Goal: Transaction & Acquisition: Subscribe to service/newsletter

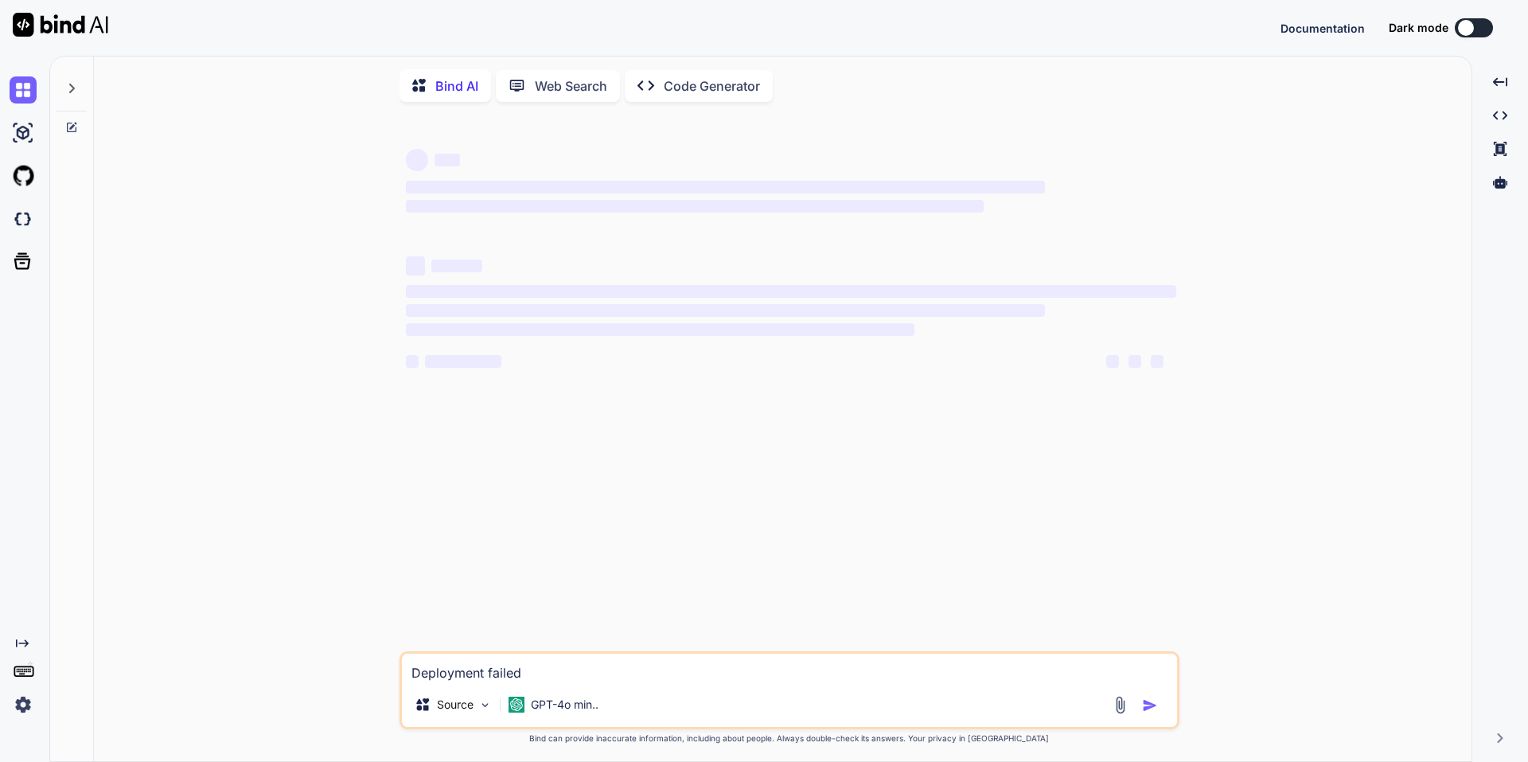
click at [21, 708] on img at bounding box center [23, 704] width 27 height 27
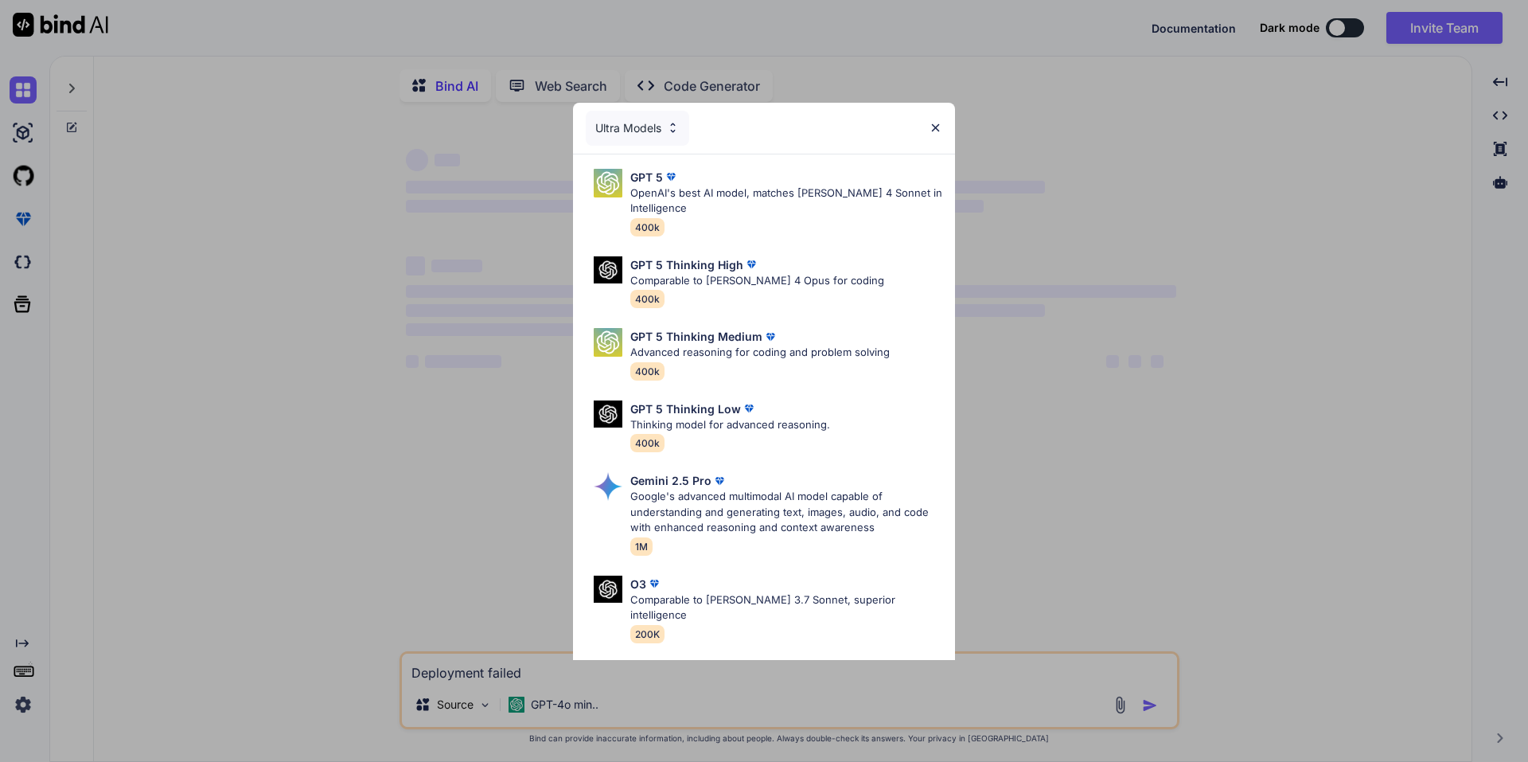
click at [935, 127] on img at bounding box center [936, 128] width 14 height 14
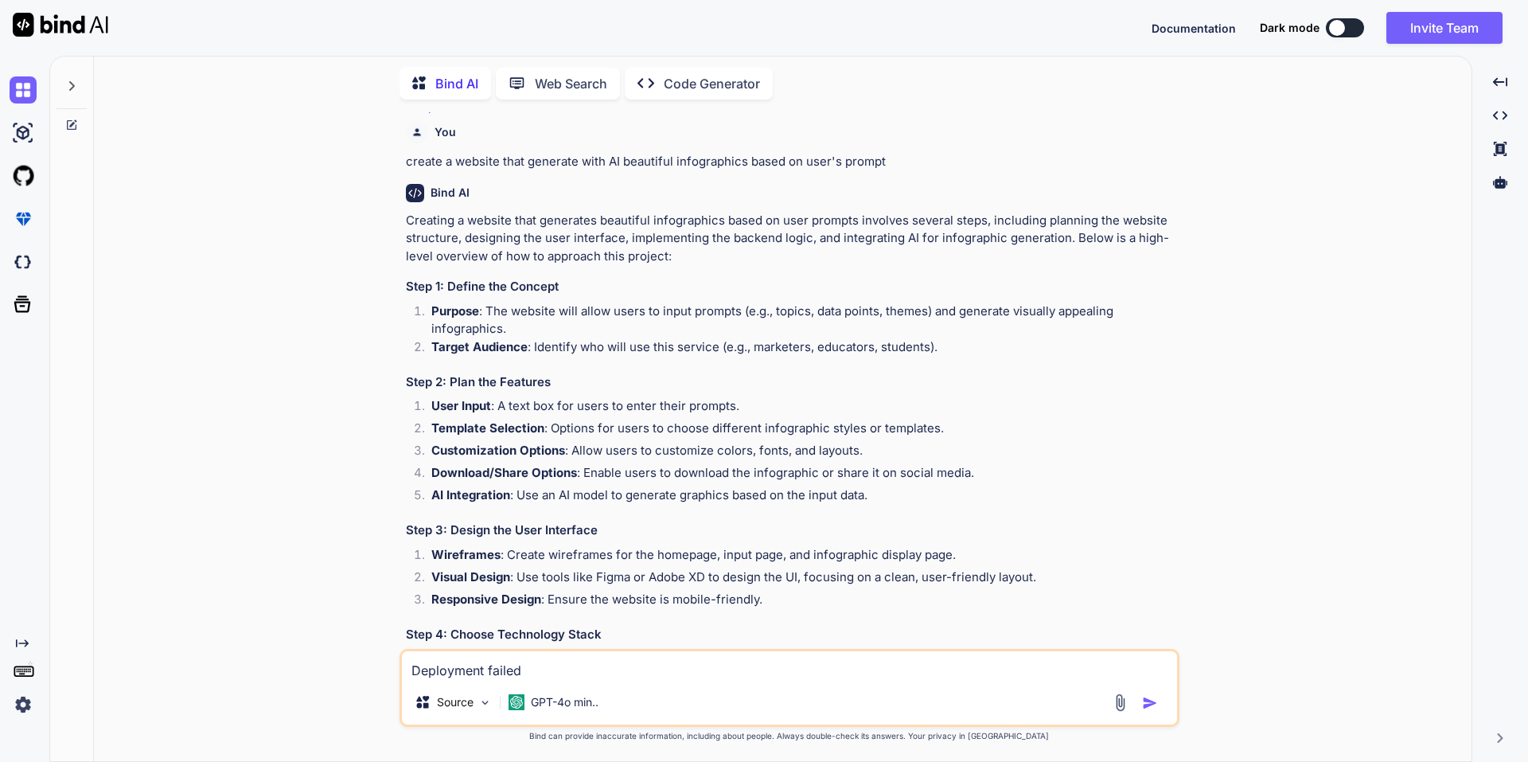
scroll to position [1031, 0]
click at [67, 90] on div at bounding box center [72, 81] width 30 height 55
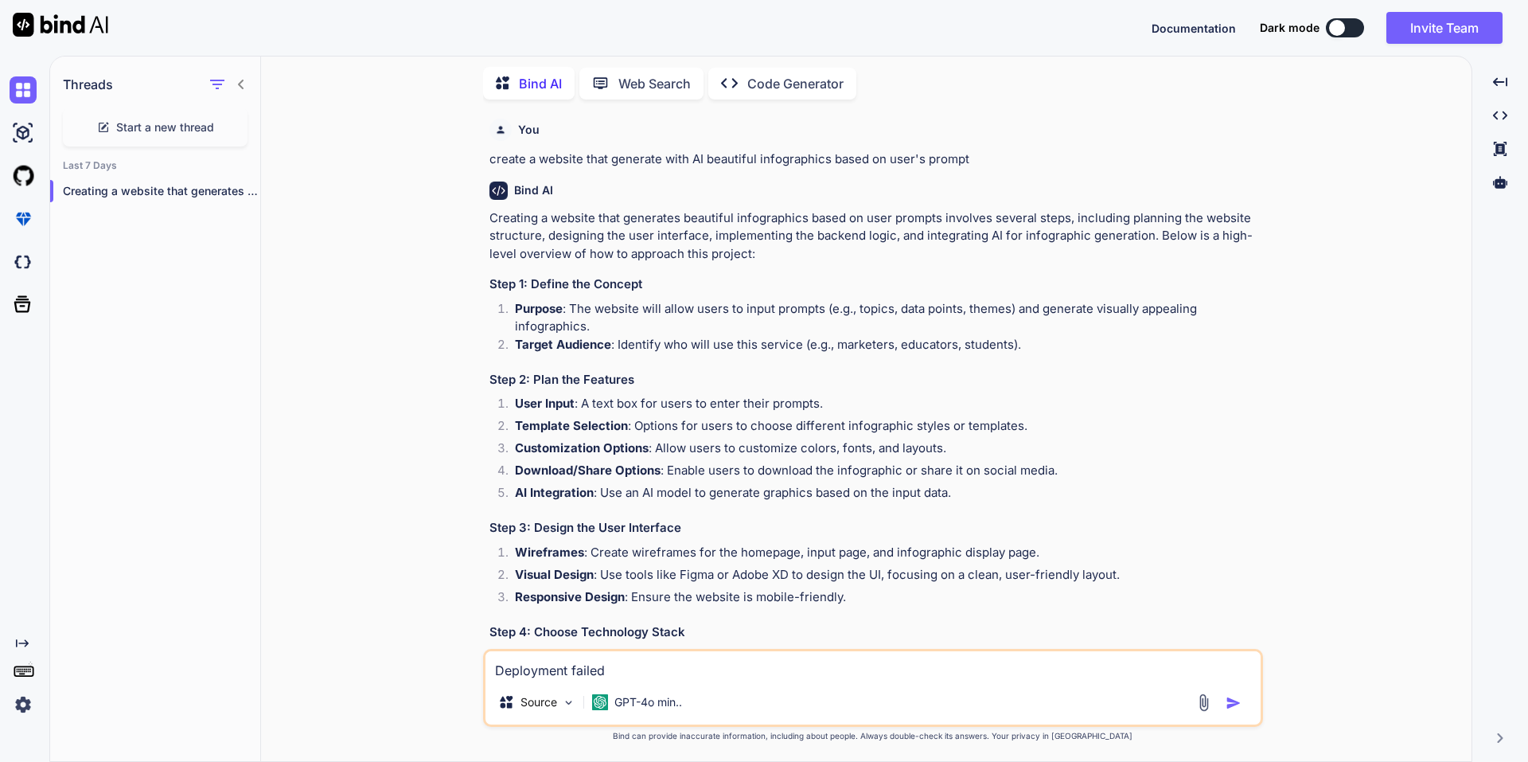
click at [24, 642] on icon "Created with Pixso." at bounding box center [22, 643] width 13 height 13
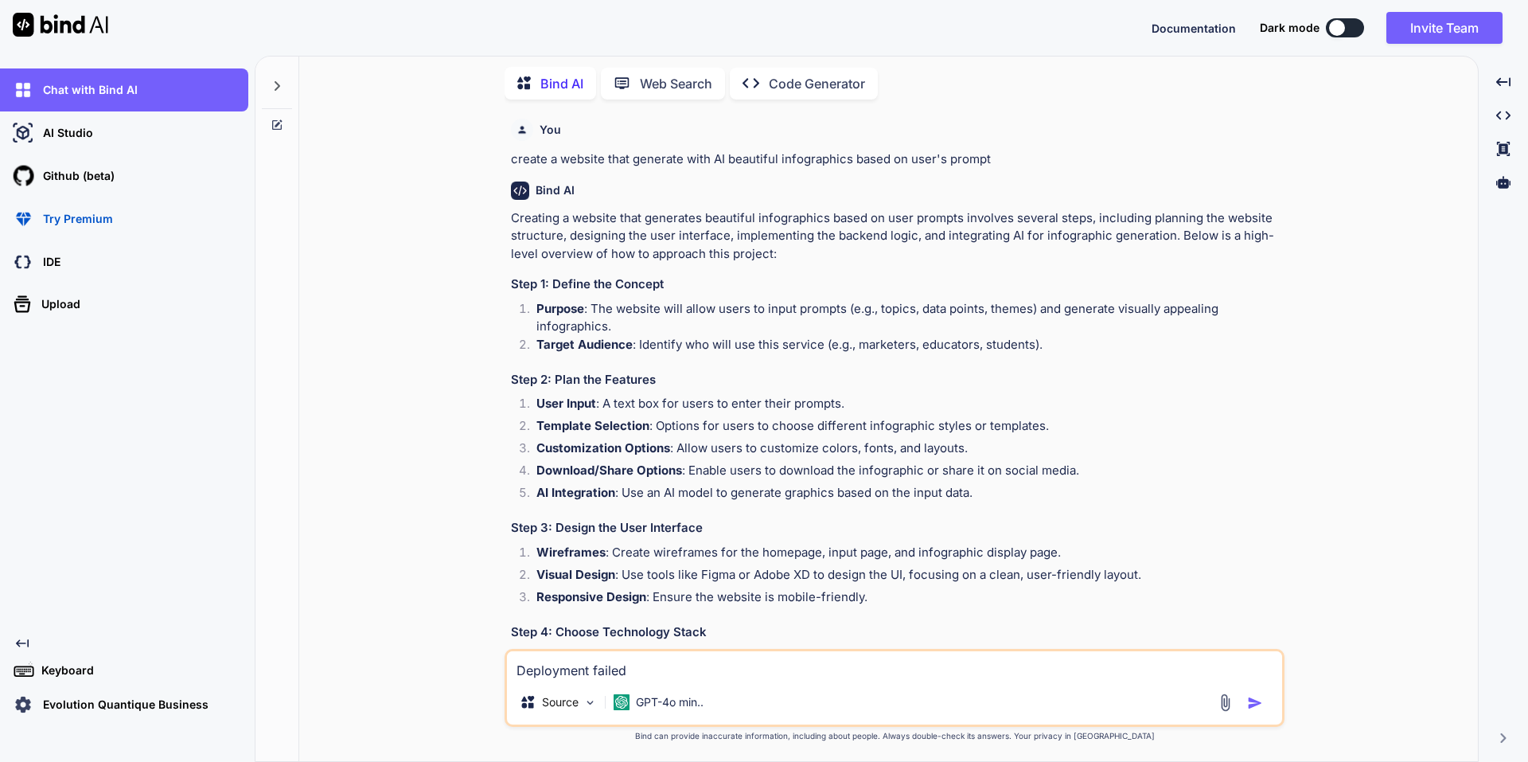
click at [49, 711] on p "Evolution Quantique Business" at bounding box center [123, 704] width 172 height 16
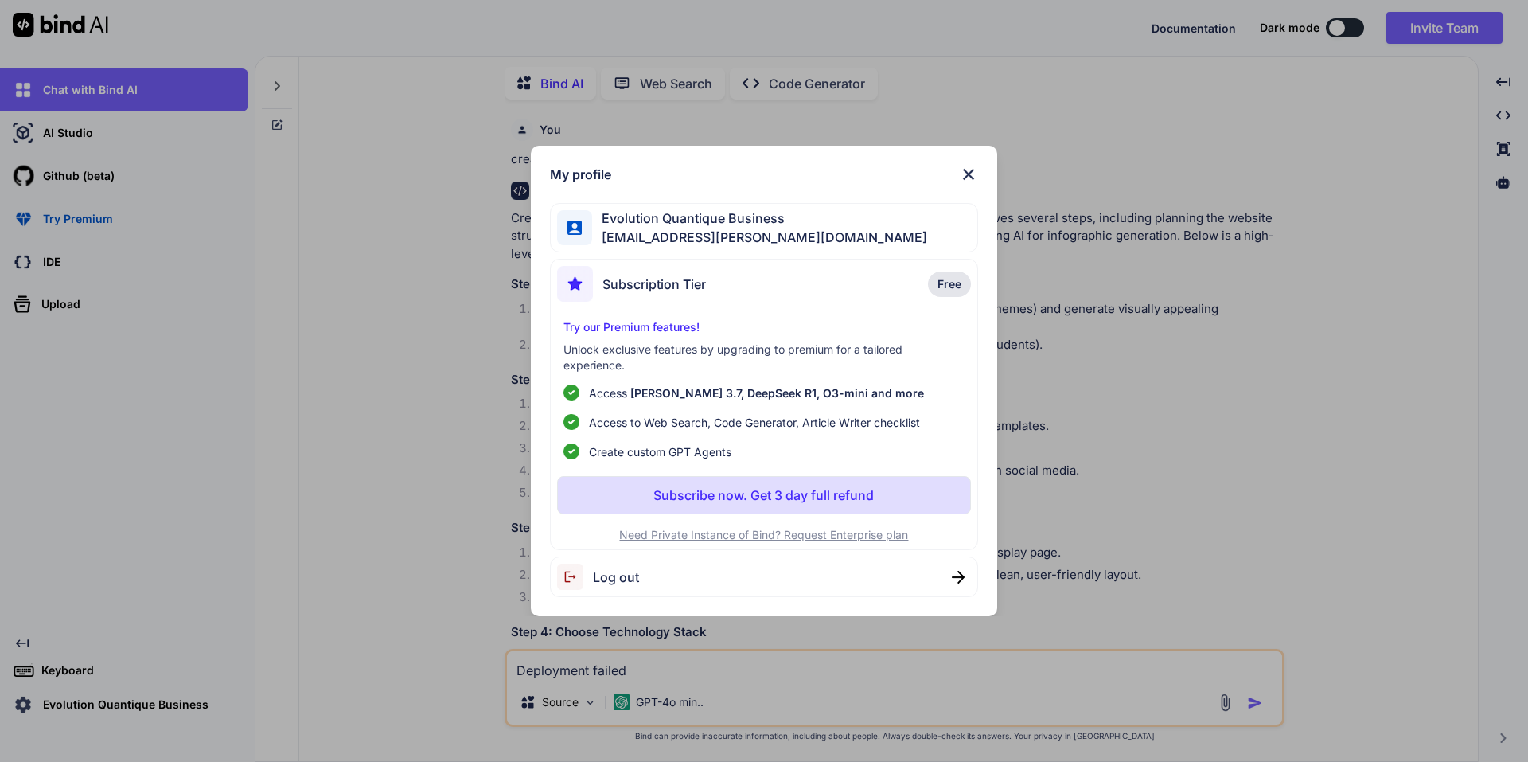
click at [866, 579] on div "Log out" at bounding box center [764, 576] width 429 height 41
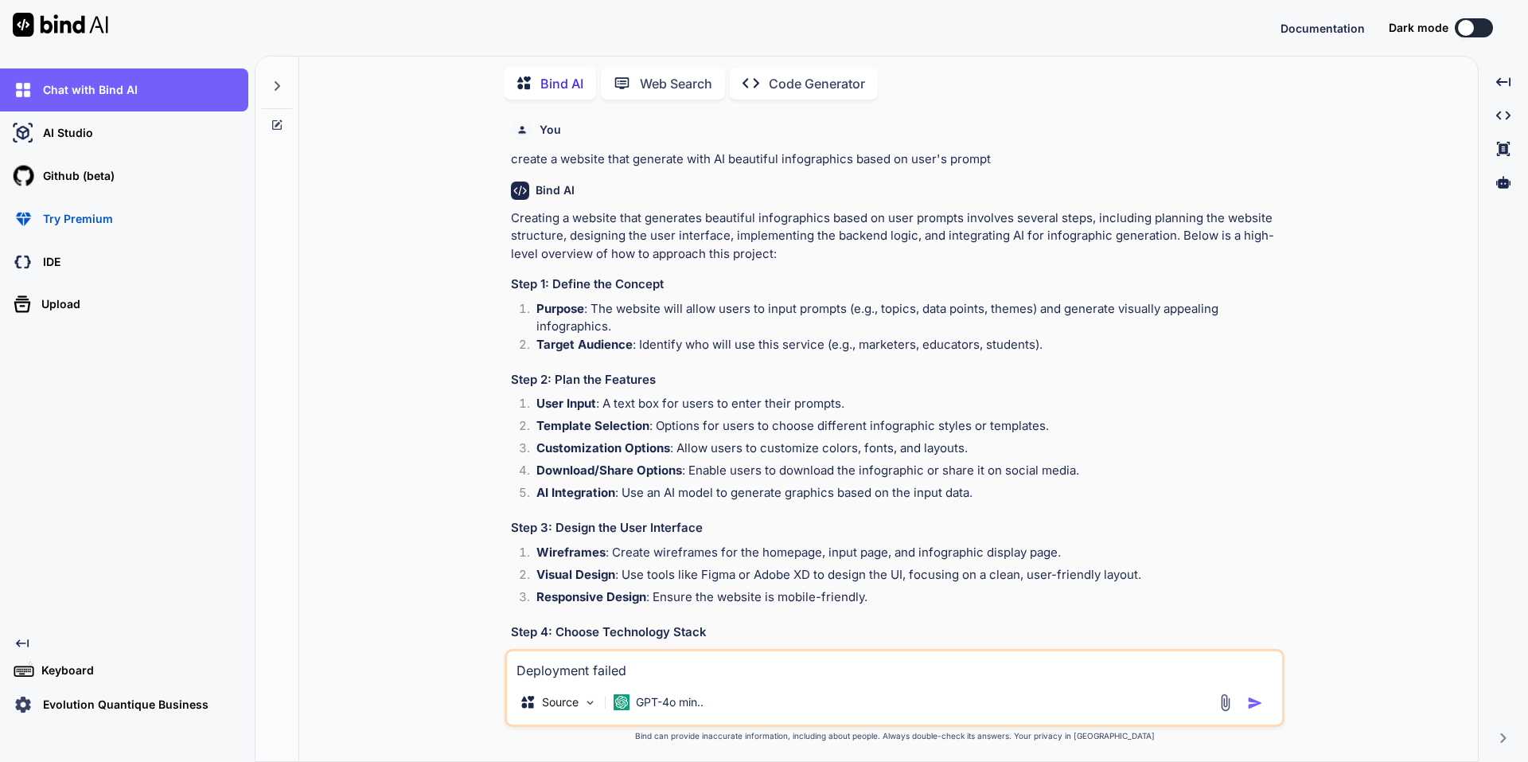
type textarea "x"
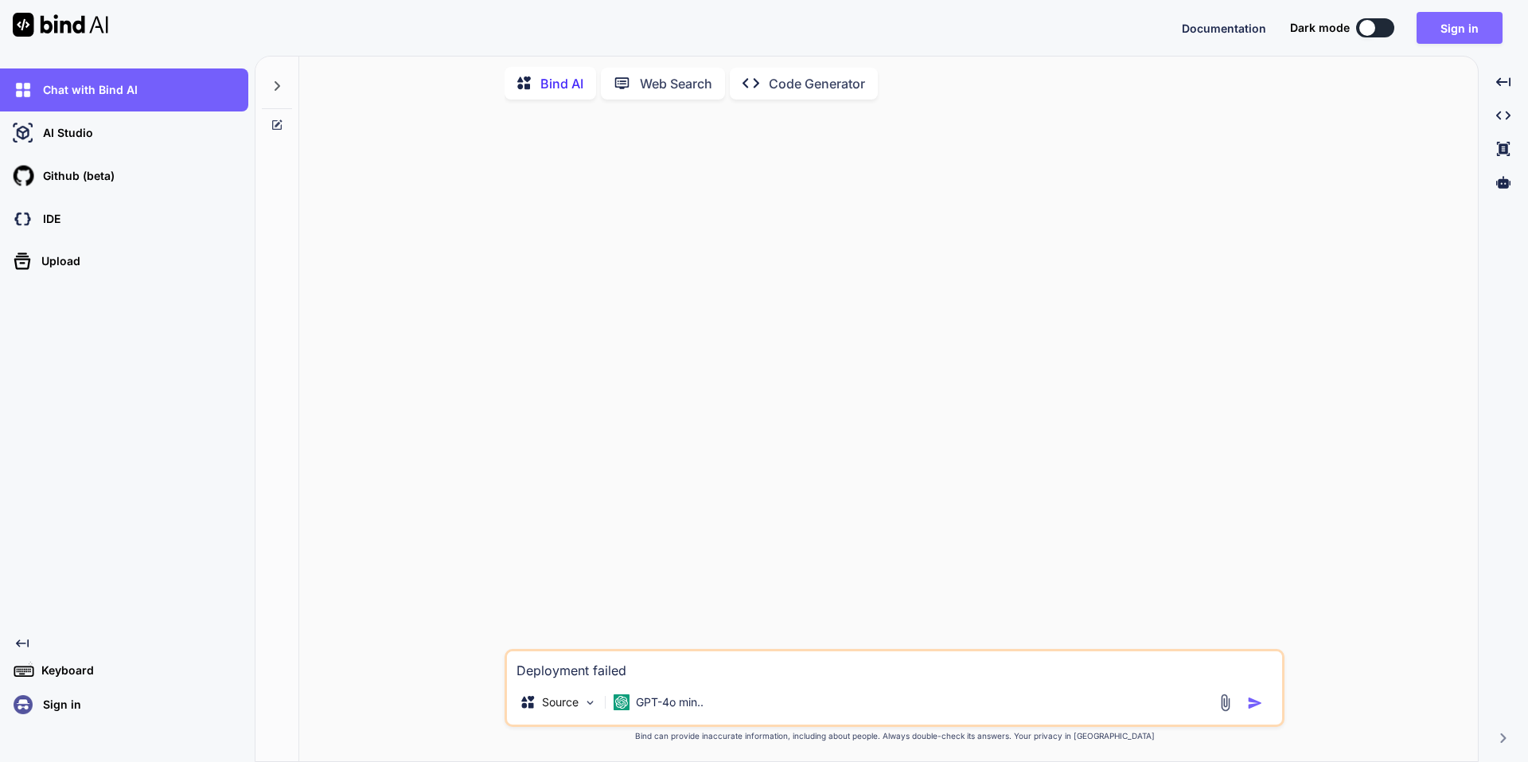
click at [1449, 37] on button "Sign in" at bounding box center [1460, 28] width 86 height 32
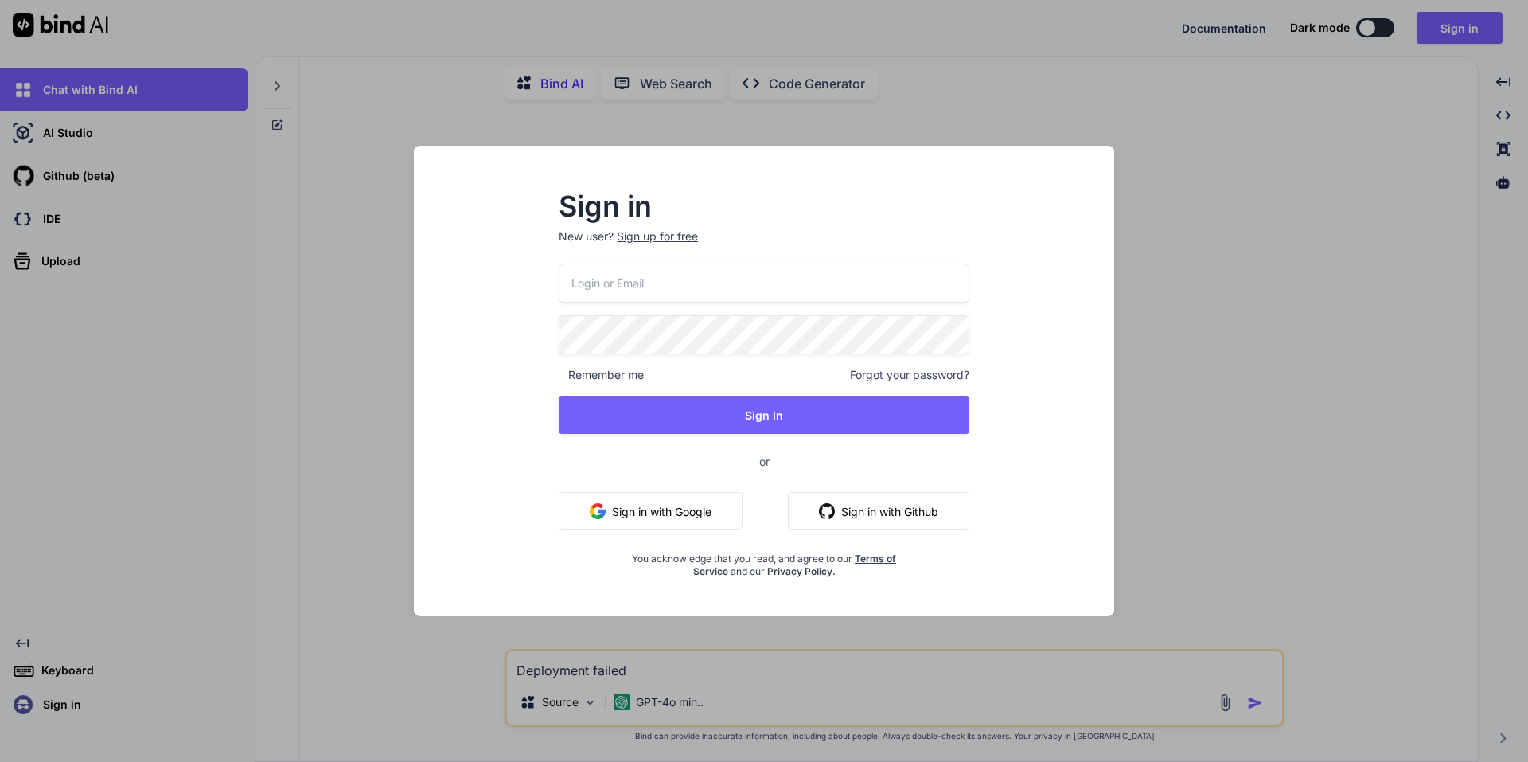
click at [711, 287] on input "email" at bounding box center [764, 282] width 411 height 39
click at [675, 236] on p "New user? Sign up for free" at bounding box center [764, 245] width 411 height 35
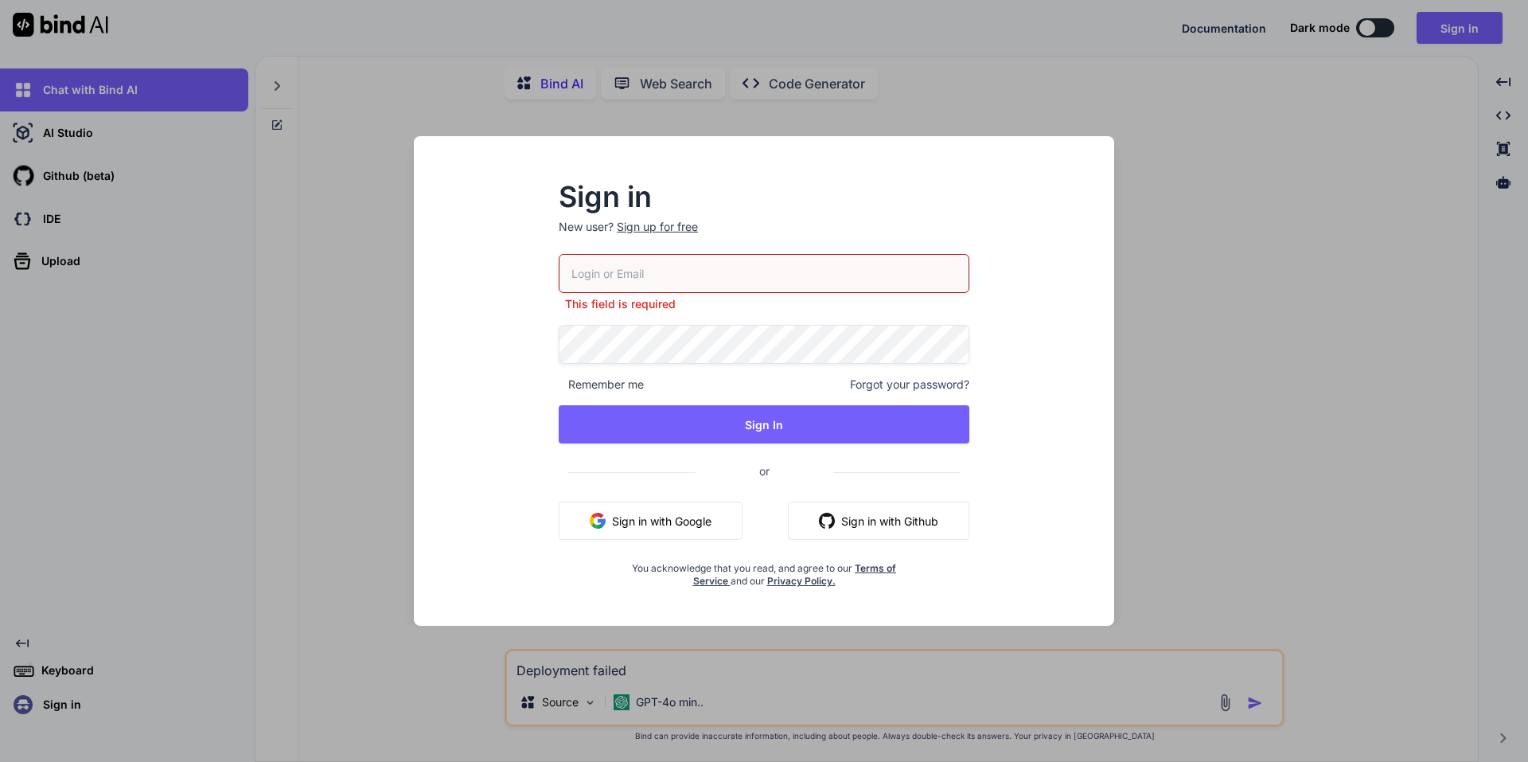
click at [677, 225] on div "Sign up for free" at bounding box center [657, 227] width 81 height 16
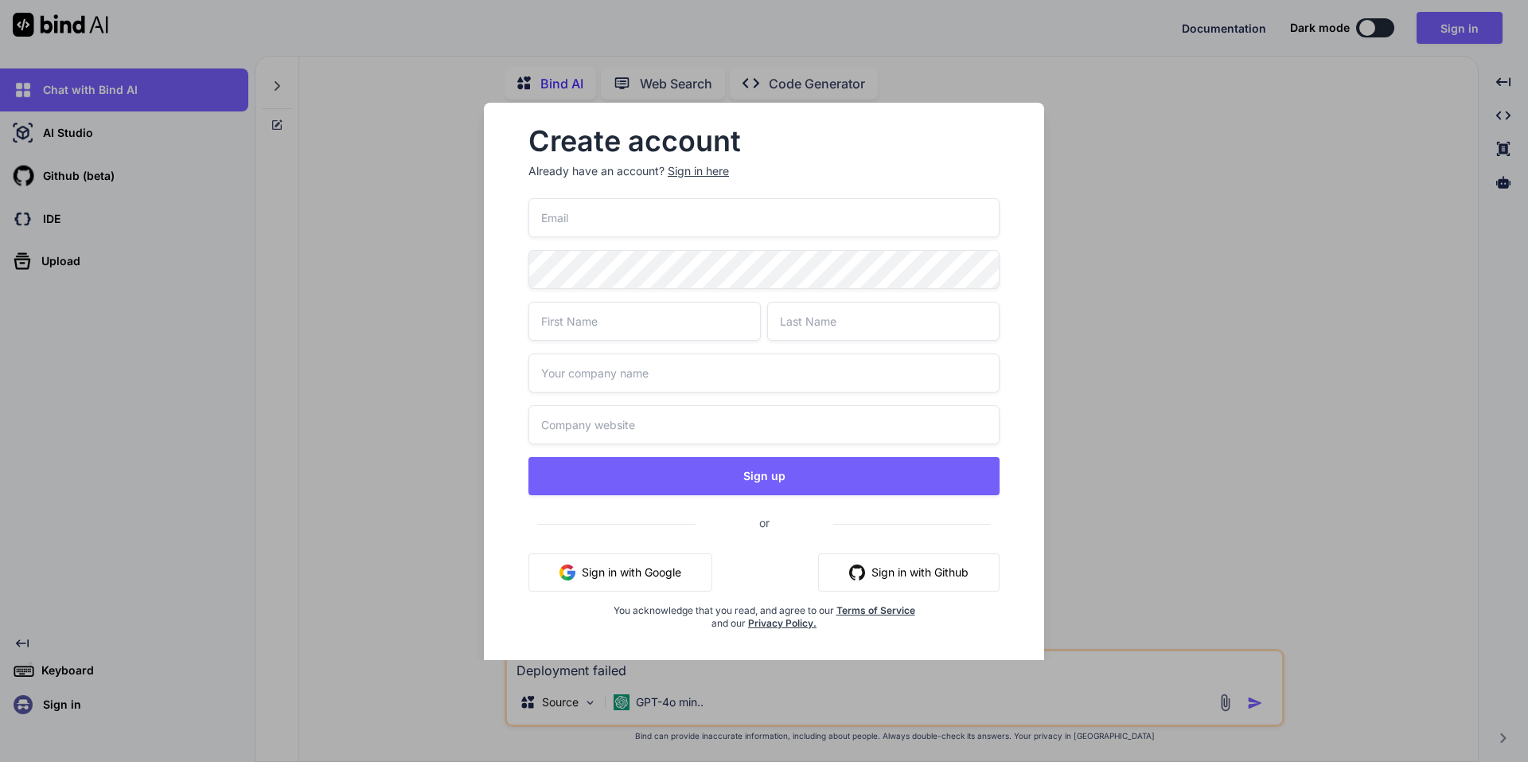
click at [677, 225] on input "email" at bounding box center [763, 217] width 471 height 39
click at [630, 217] on input "email" at bounding box center [763, 217] width 471 height 39
type input "[EMAIL_ADDRESS][DOMAIN_NAME]"
click at [589, 330] on input "text" at bounding box center [644, 321] width 232 height 39
type input "Jean-Frédéric"
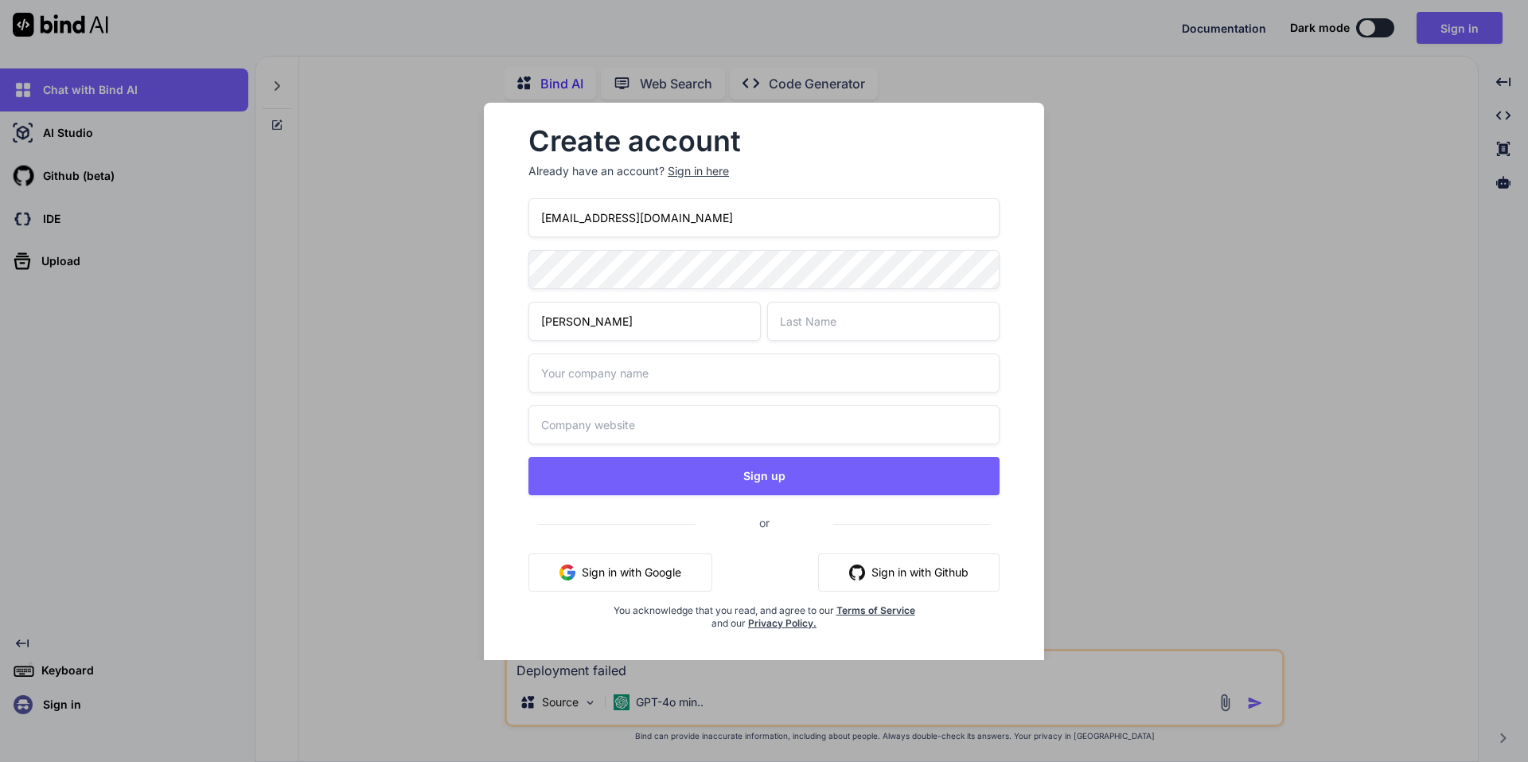
type input "Loiseau"
type input "Evolution Quantique Business"
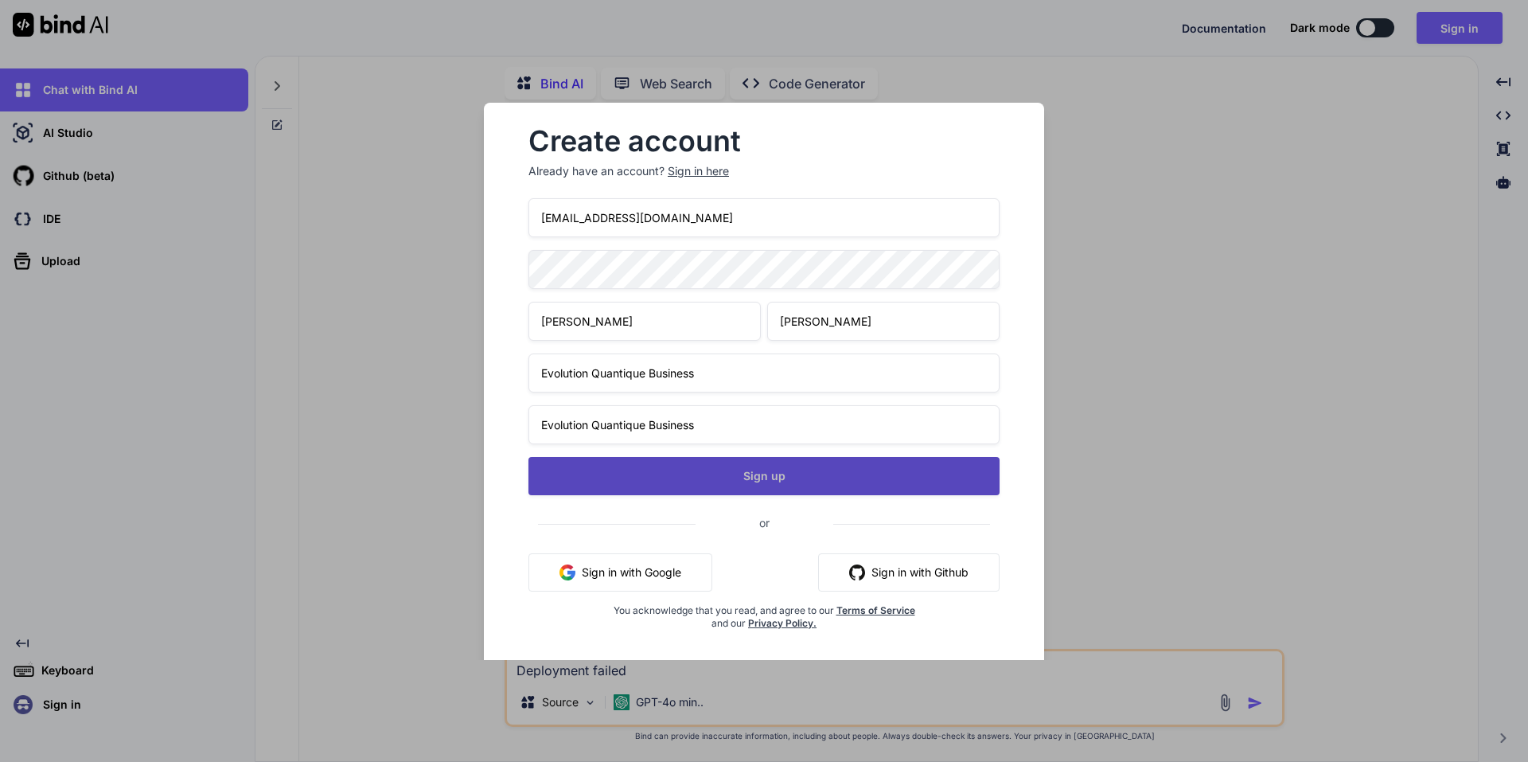
click at [751, 474] on button "Sign up" at bounding box center [763, 476] width 471 height 38
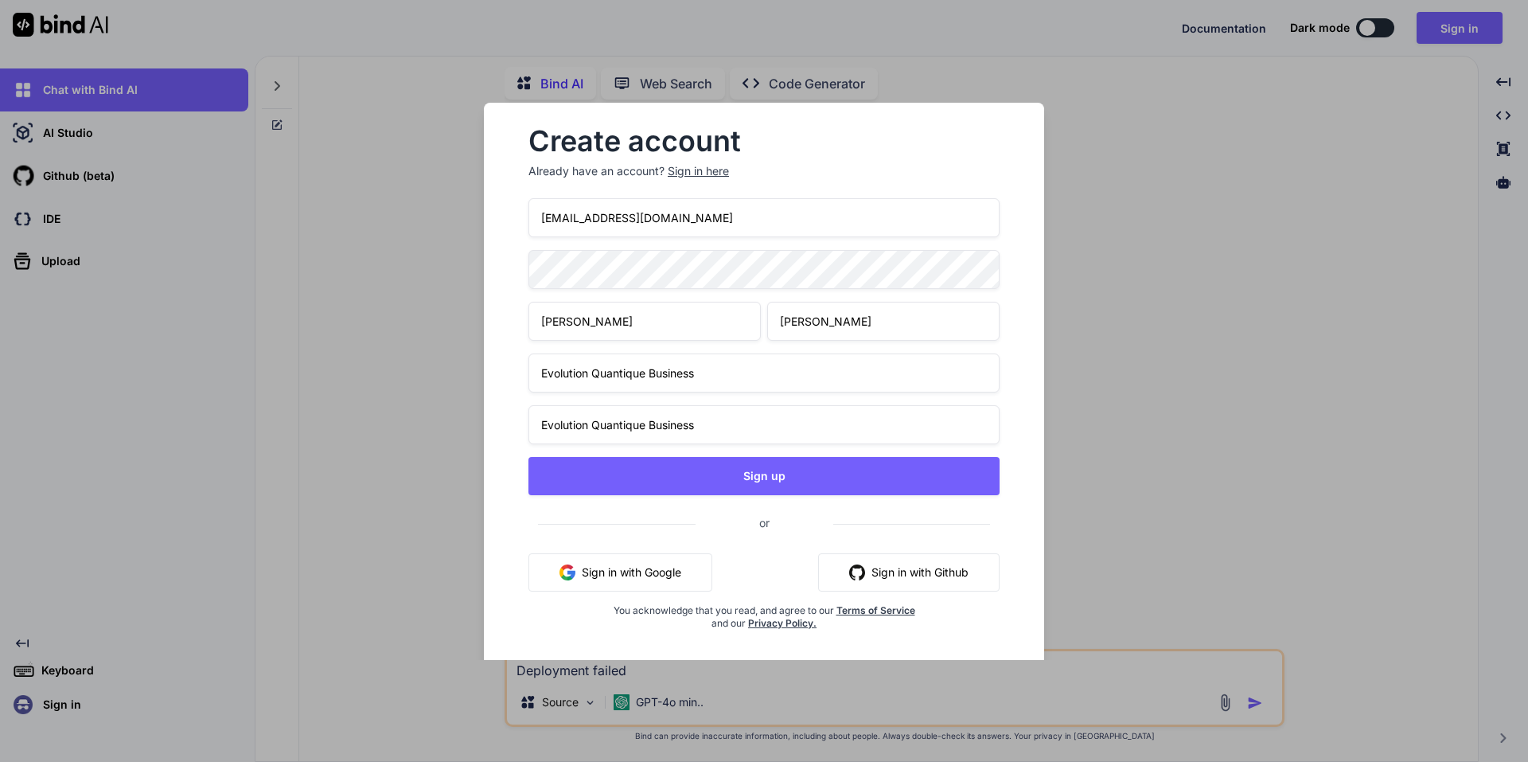
drag, startPoint x: 706, startPoint y: 371, endPoint x: 380, endPoint y: 379, distance: 326.4
click at [380, 379] on div "Create account Already have an account? Sign in here info@santequantique.com Je…" at bounding box center [764, 381] width 1528 height 762
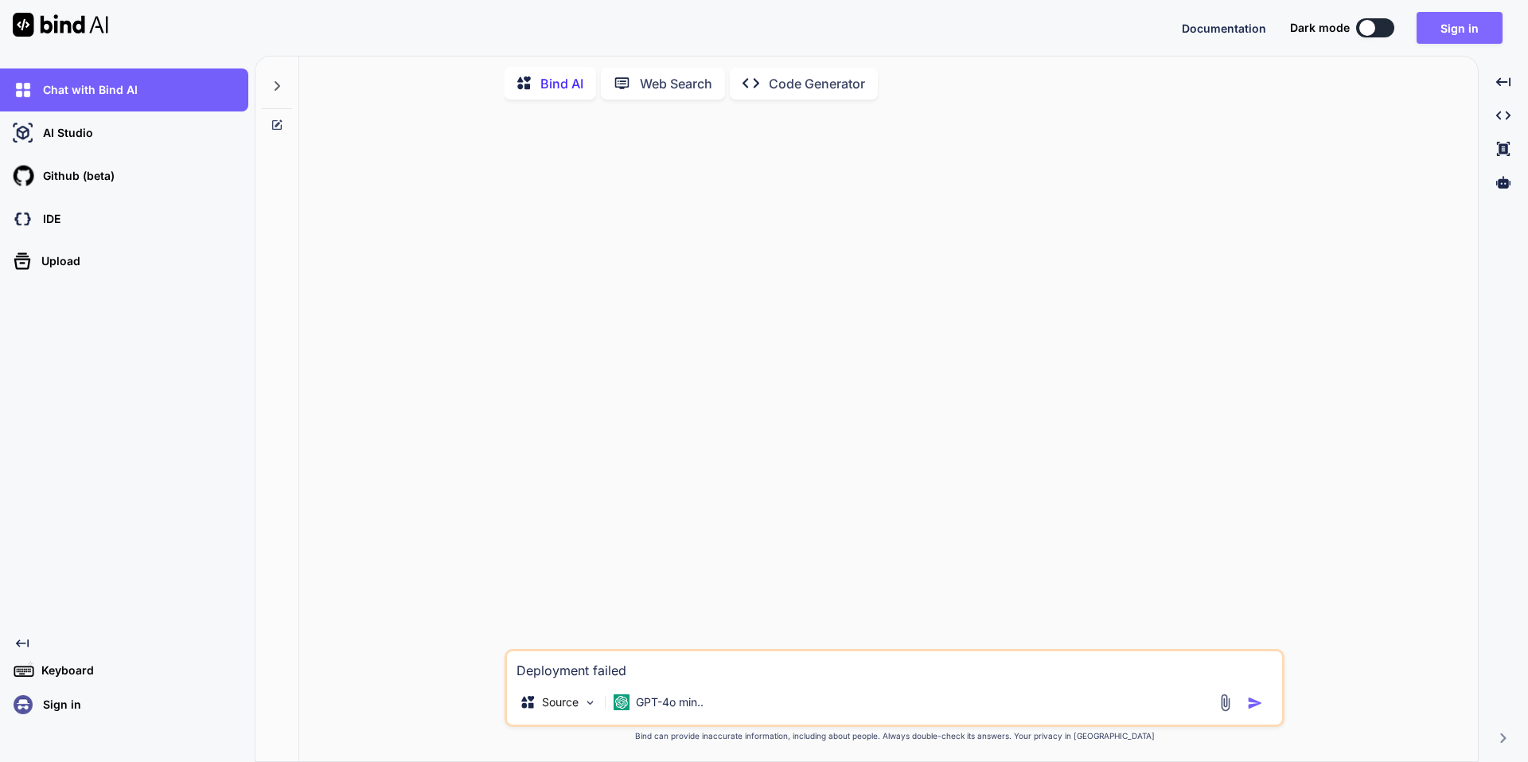
click at [1457, 37] on button "Sign in" at bounding box center [1460, 28] width 86 height 32
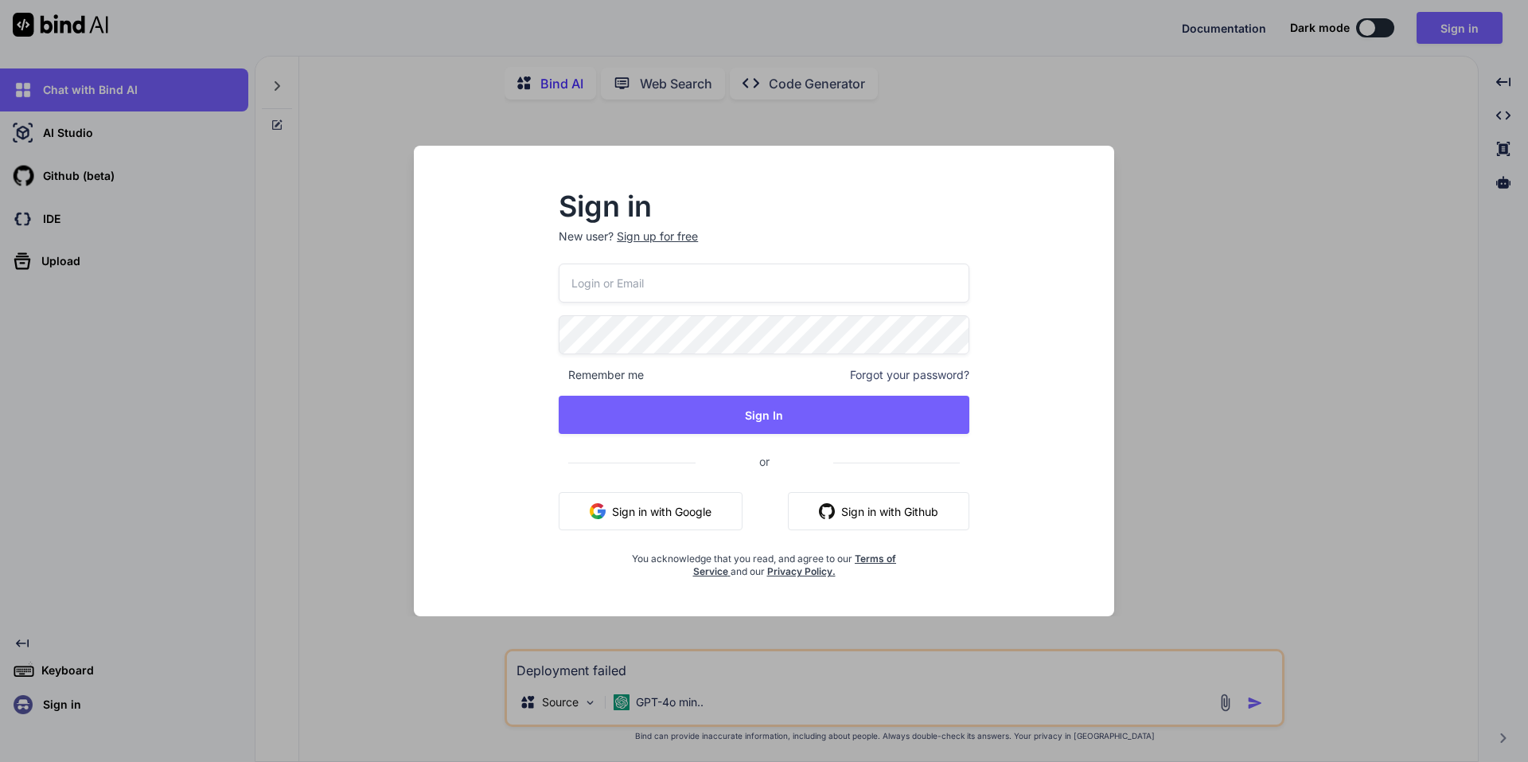
click at [649, 283] on input "email" at bounding box center [764, 282] width 411 height 39
type input "[EMAIL_ADDRESS][DOMAIN_NAME]"
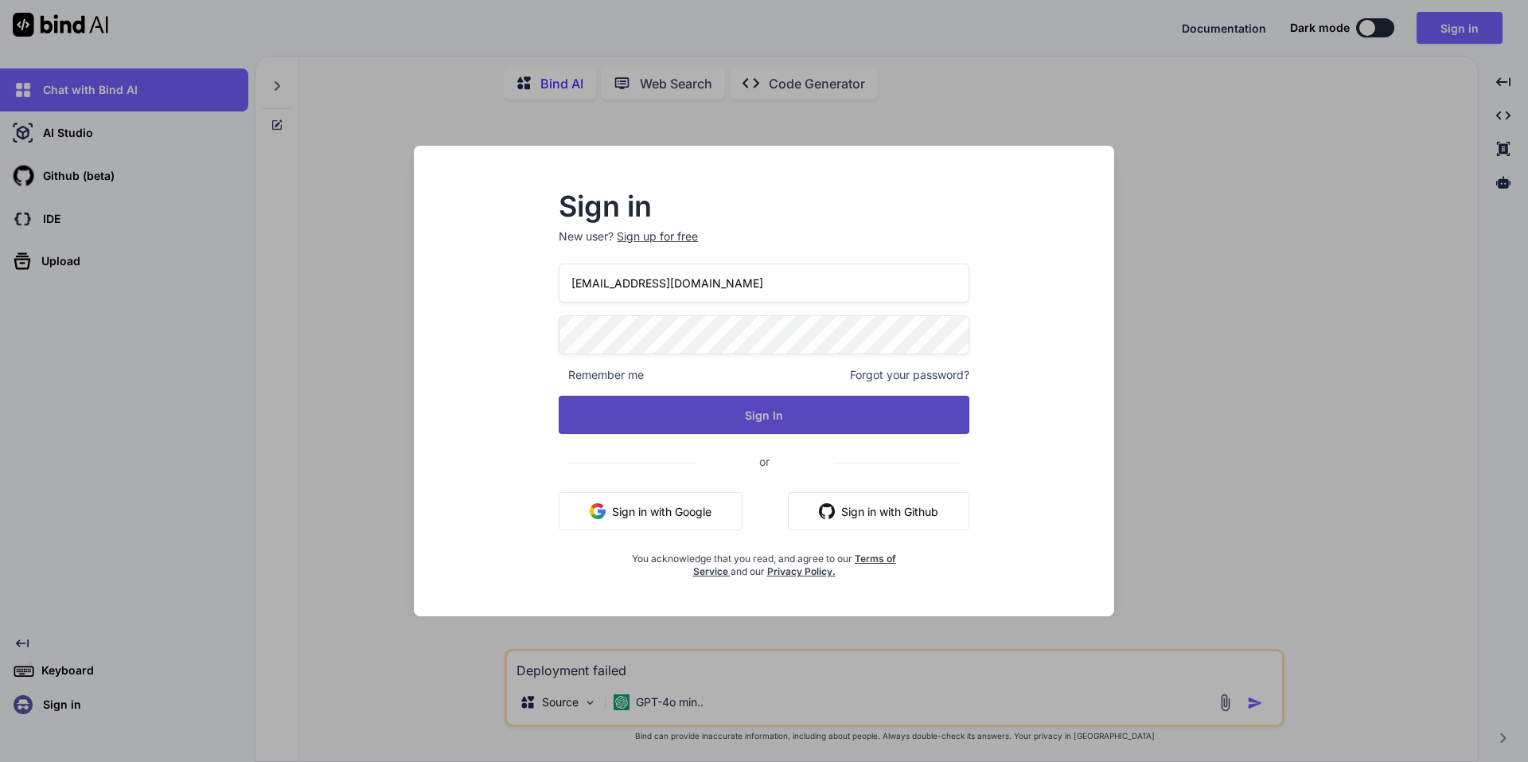
click at [766, 421] on button "Sign In" at bounding box center [764, 415] width 411 height 38
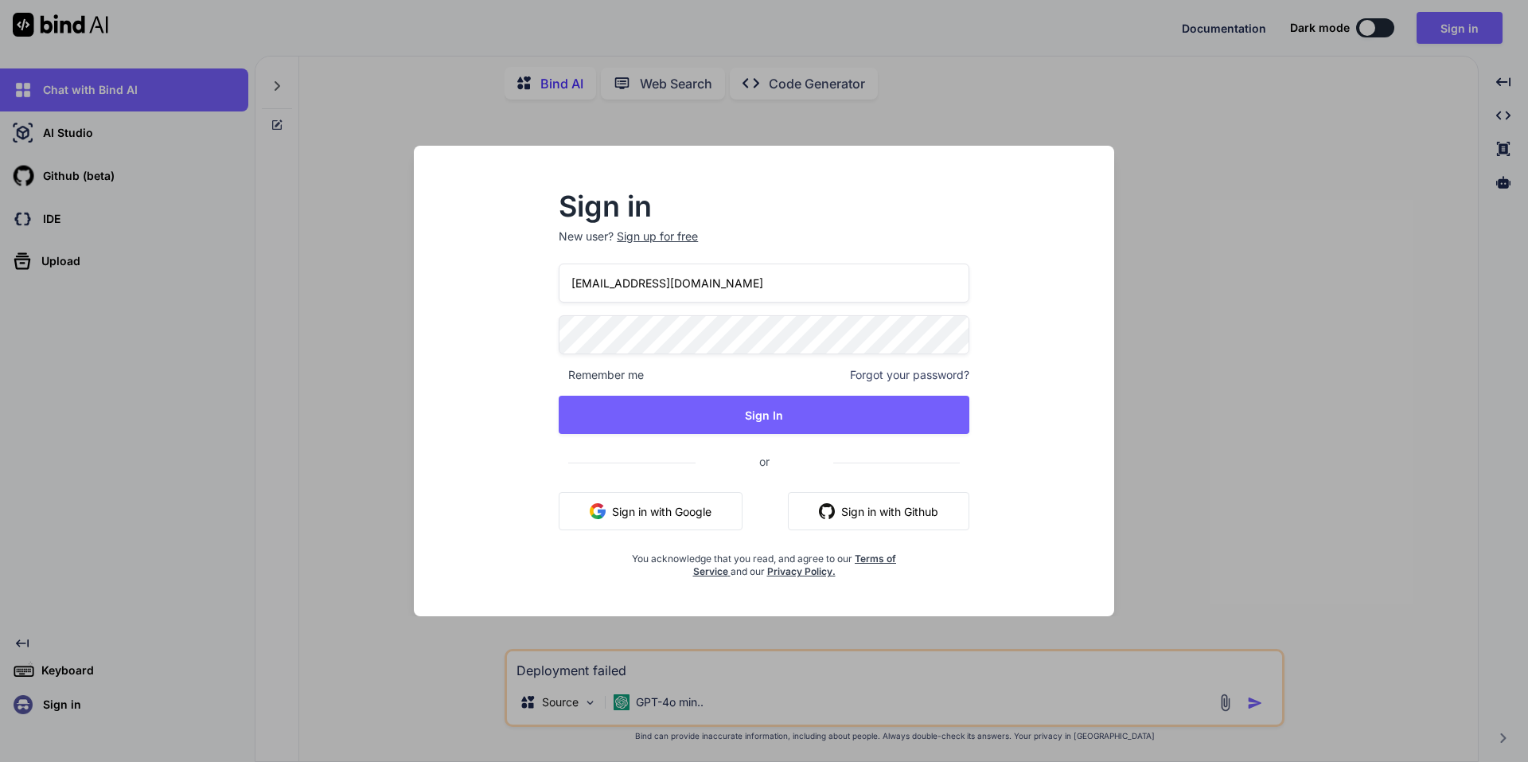
drag, startPoint x: 708, startPoint y: 283, endPoint x: 467, endPoint y: 275, distance: 240.5
click at [467, 275] on div "Sign in New user? Sign up for free info@santequantique.com Remember me Forgot y…" at bounding box center [764, 395] width 675 height 442
click at [673, 236] on div "Sign up for free" at bounding box center [657, 236] width 81 height 16
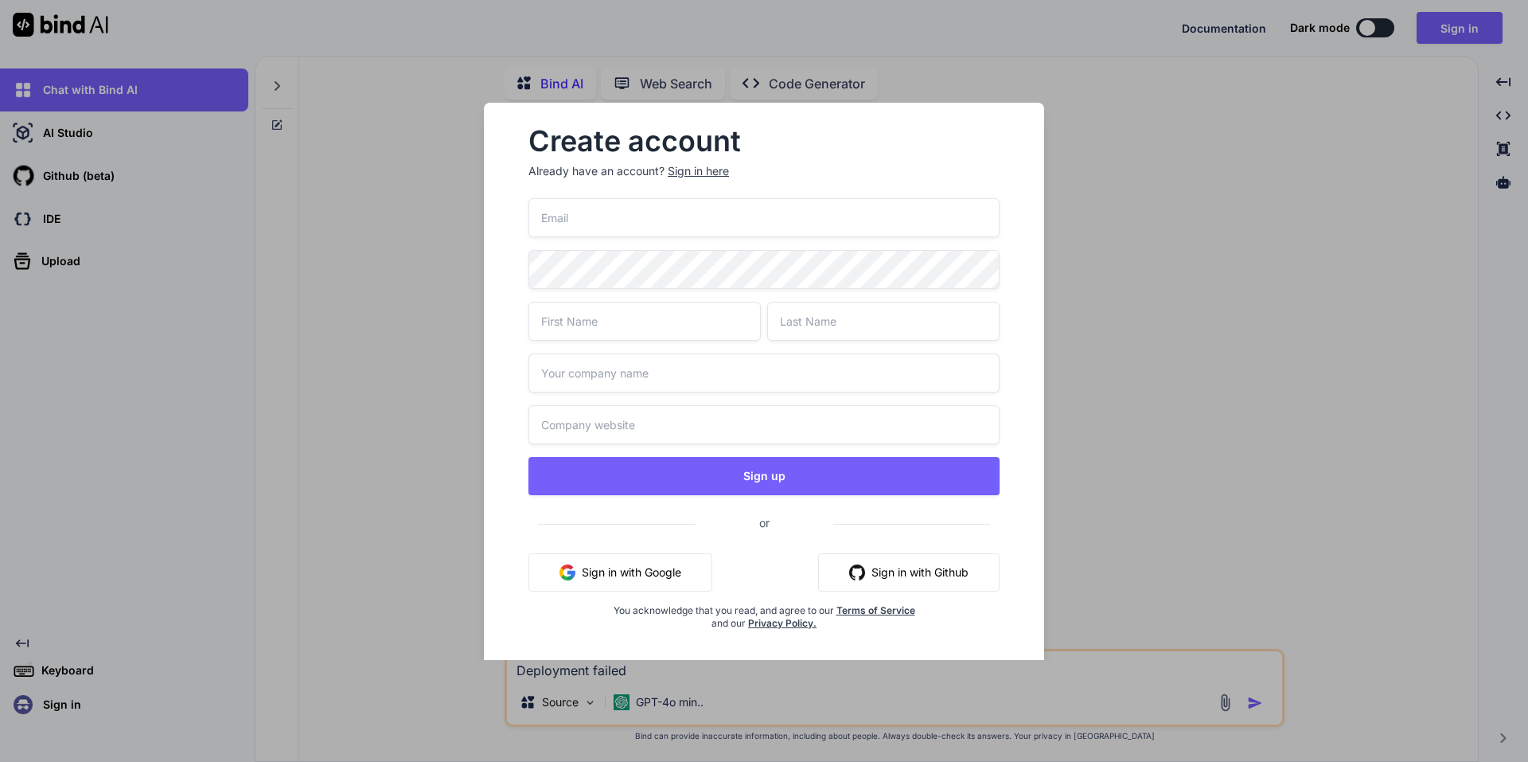
click at [694, 222] on input "email" at bounding box center [763, 217] width 471 height 39
paste input "[EMAIL_ADDRESS][DOMAIN_NAME]"
type input "[EMAIL_ADDRESS][DOMAIN_NAME]"
click at [657, 325] on input "text" at bounding box center [644, 321] width 232 height 39
type input "Jean-Frédéric"
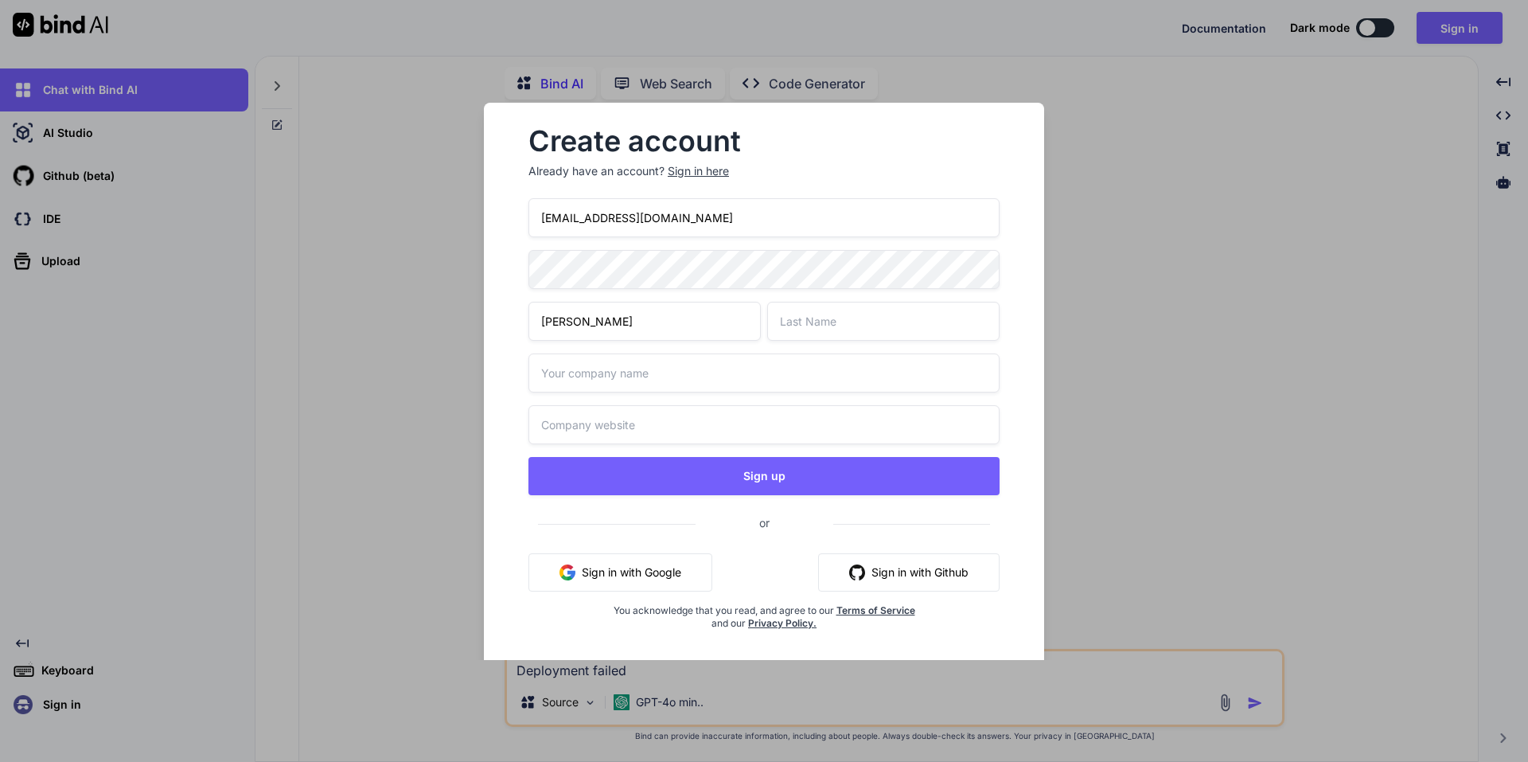
type input "Loiseau"
type input "Evolution Quantique Business"
drag, startPoint x: 715, startPoint y: 378, endPoint x: 387, endPoint y: 372, distance: 328.0
click at [387, 372] on div "Create account Already have an account? Sign in here info@santequantique.com Je…" at bounding box center [764, 381] width 1528 height 762
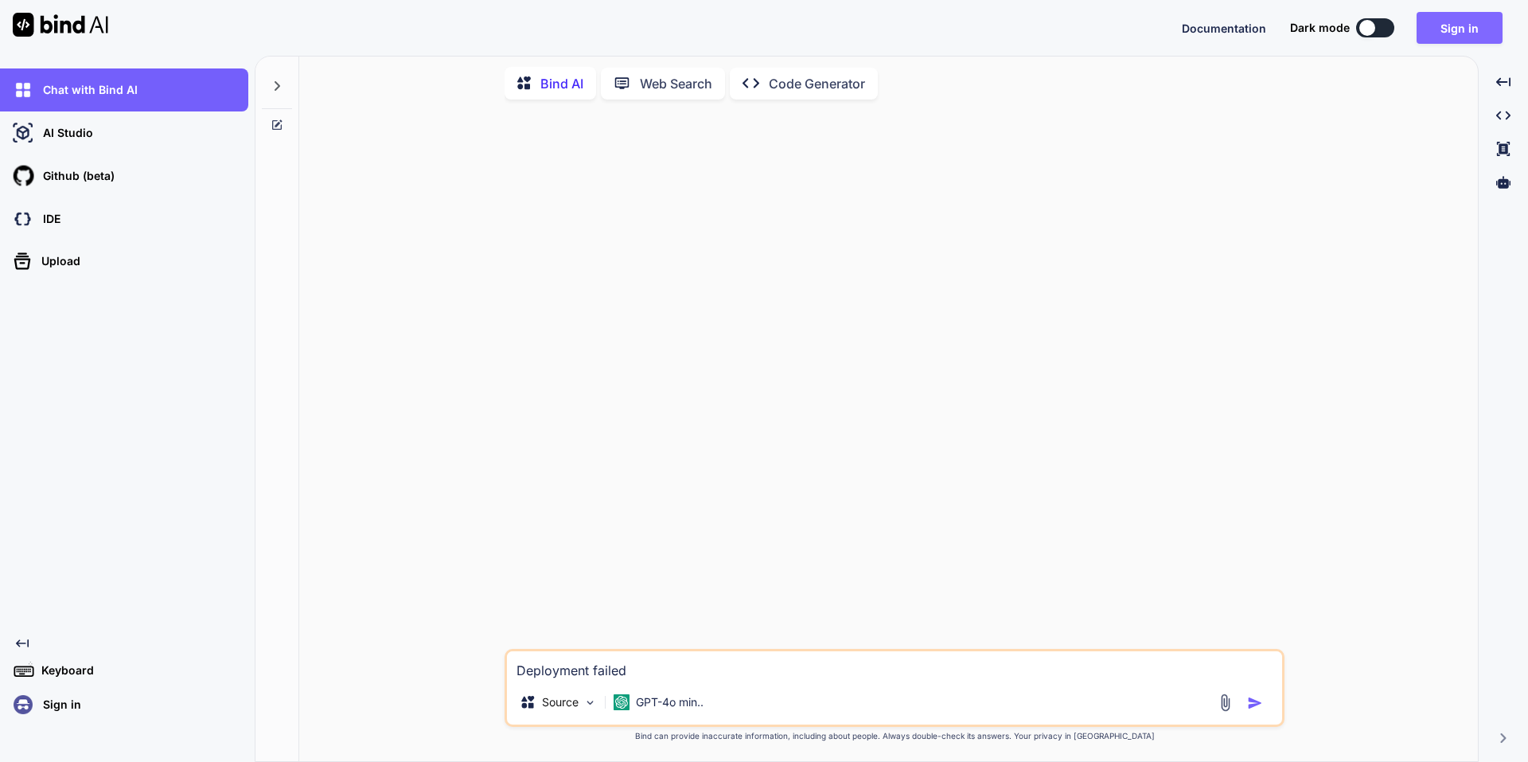
click at [1446, 33] on button "Sign in" at bounding box center [1460, 28] width 86 height 32
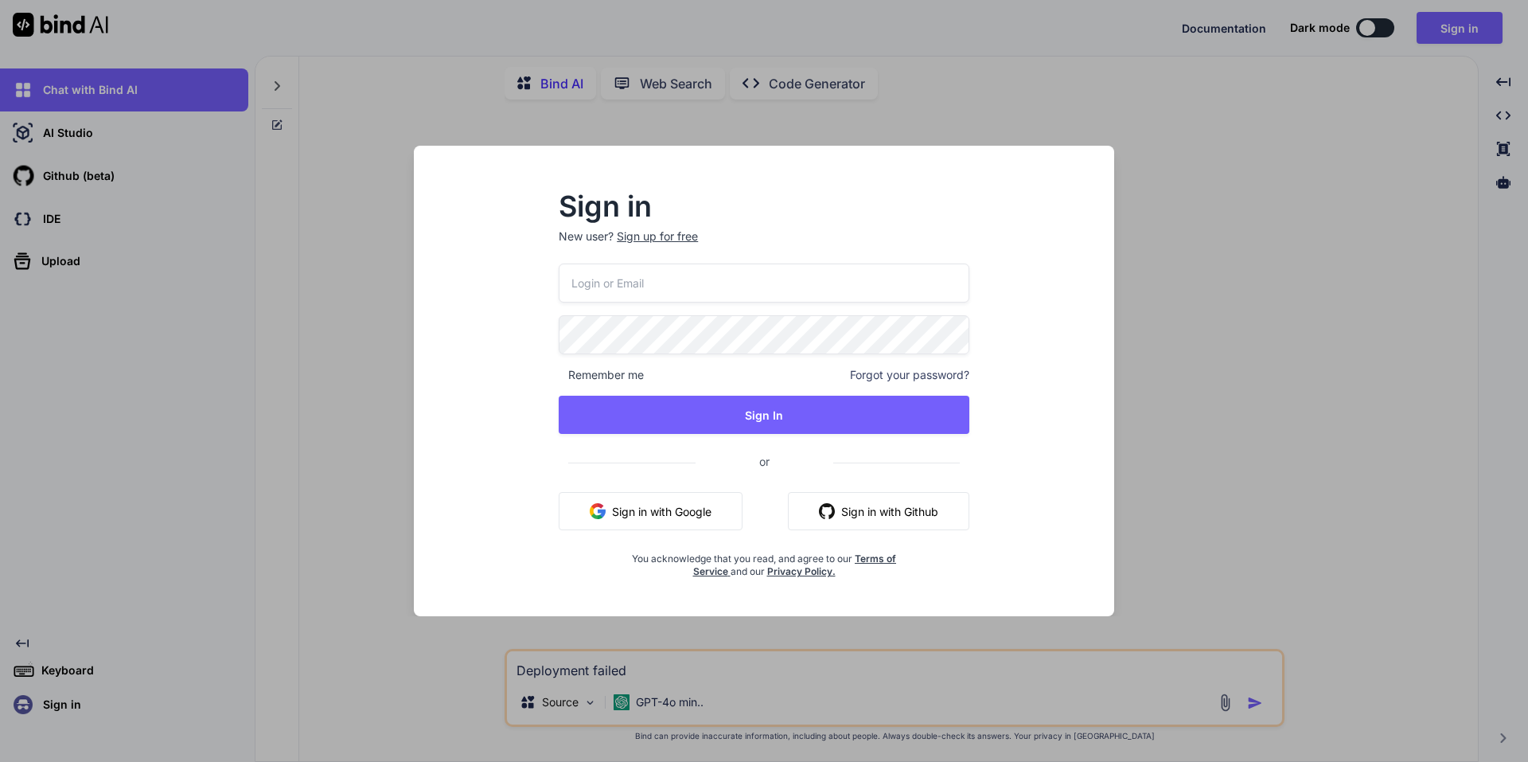
type input "[EMAIL_ADDRESS][DOMAIN_NAME]"
click at [679, 230] on div "Sign up for free" at bounding box center [657, 236] width 81 height 16
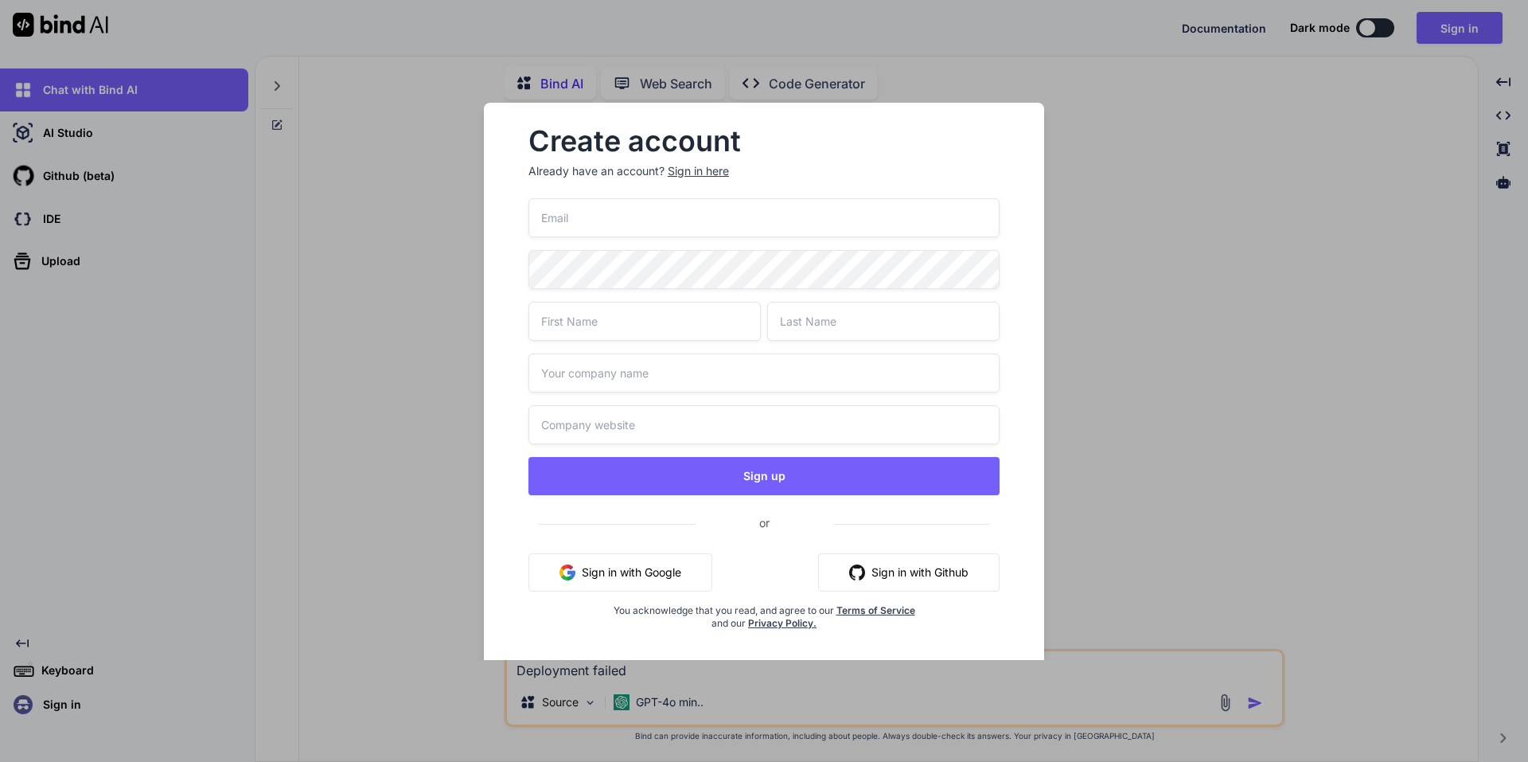
click at [676, 376] on input "text" at bounding box center [763, 372] width 471 height 39
click at [614, 220] on input "email" at bounding box center [763, 217] width 471 height 39
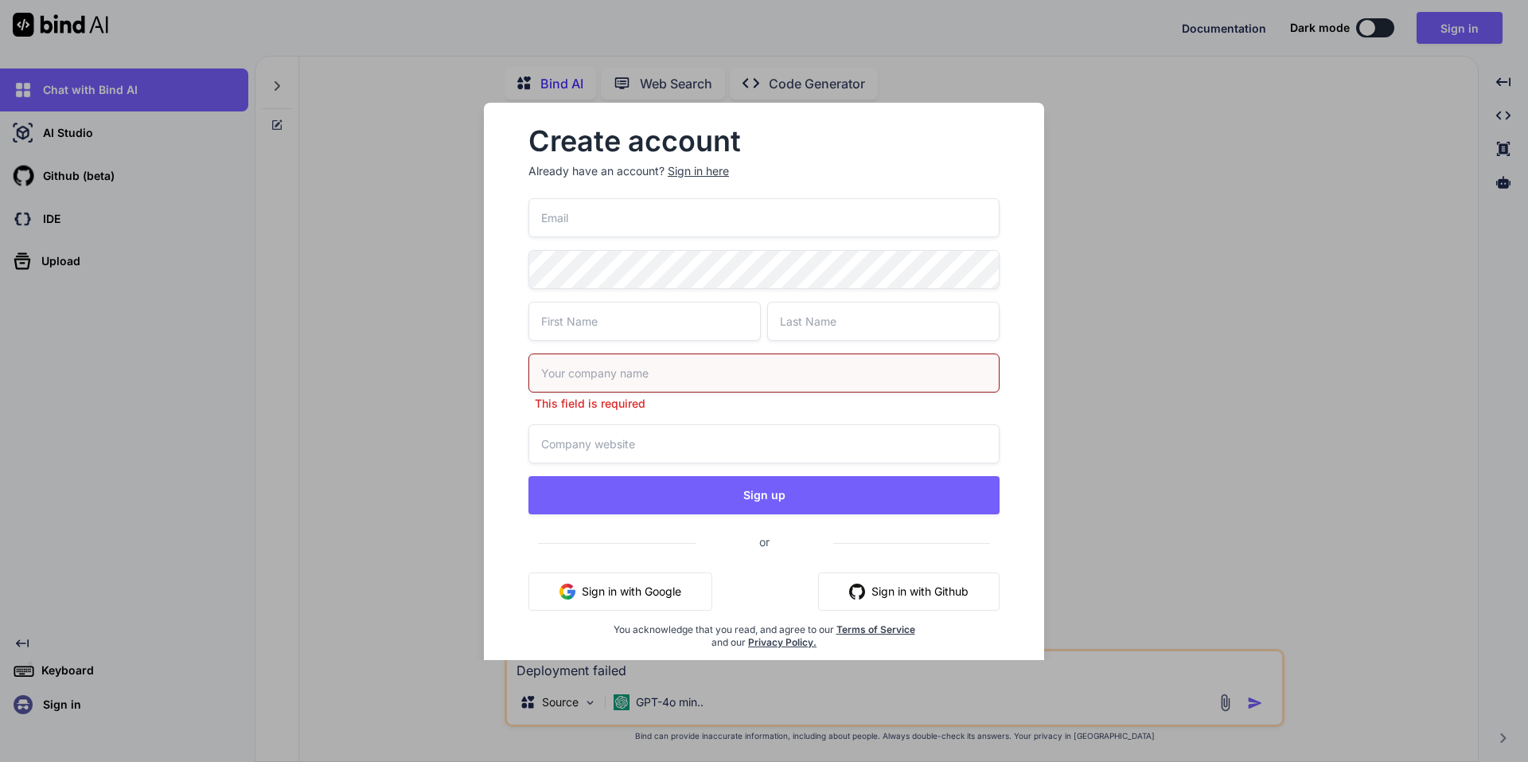
paste input "[EMAIL_ADDRESS][DOMAIN_NAME]"
type input "[EMAIL_ADDRESS][DOMAIN_NAME]"
click at [548, 316] on input "text" at bounding box center [644, 321] width 232 height 39
click at [586, 325] on input "text" at bounding box center [644, 321] width 232 height 39
type input "Jean-Frédéric"
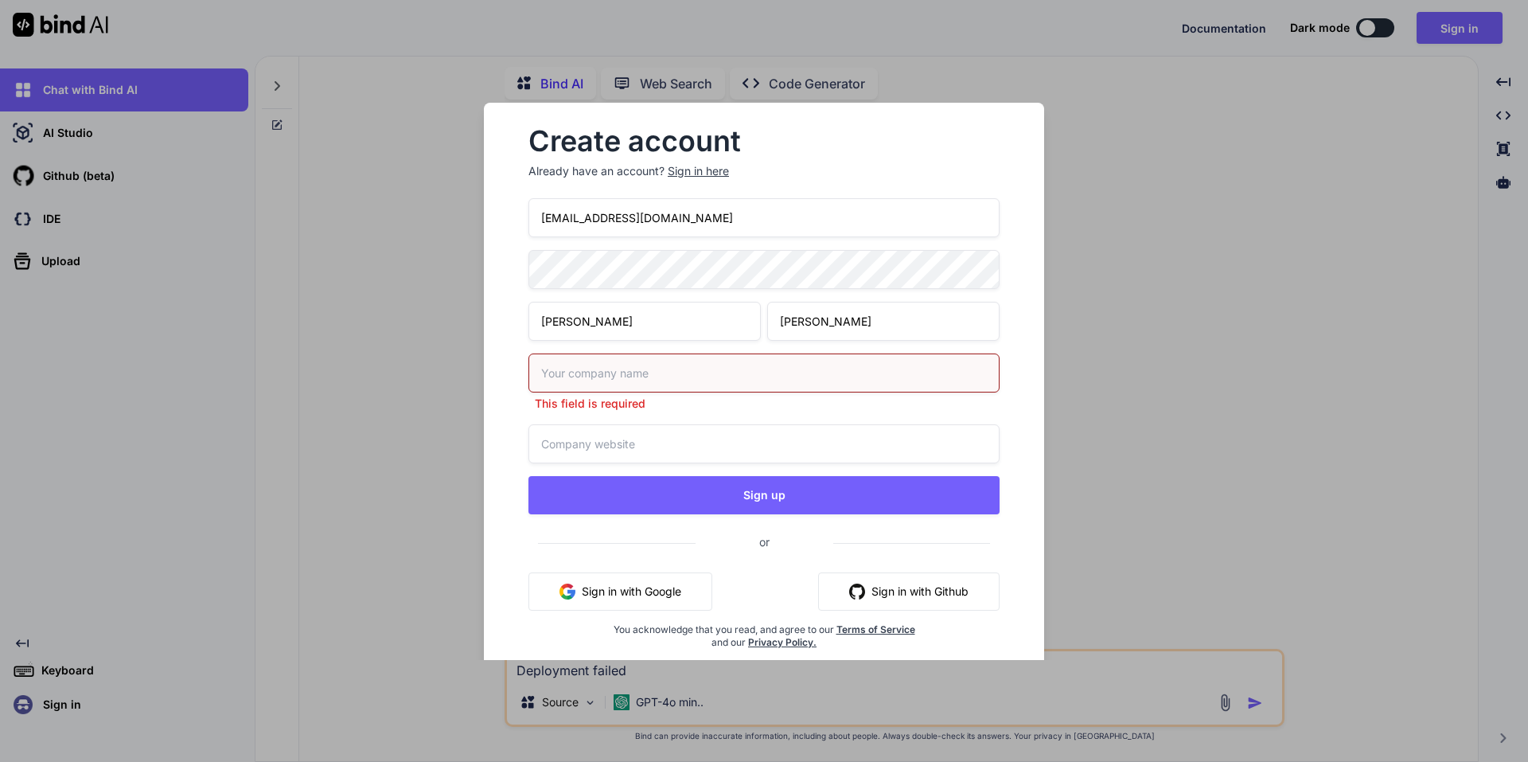
type input "Loiseau"
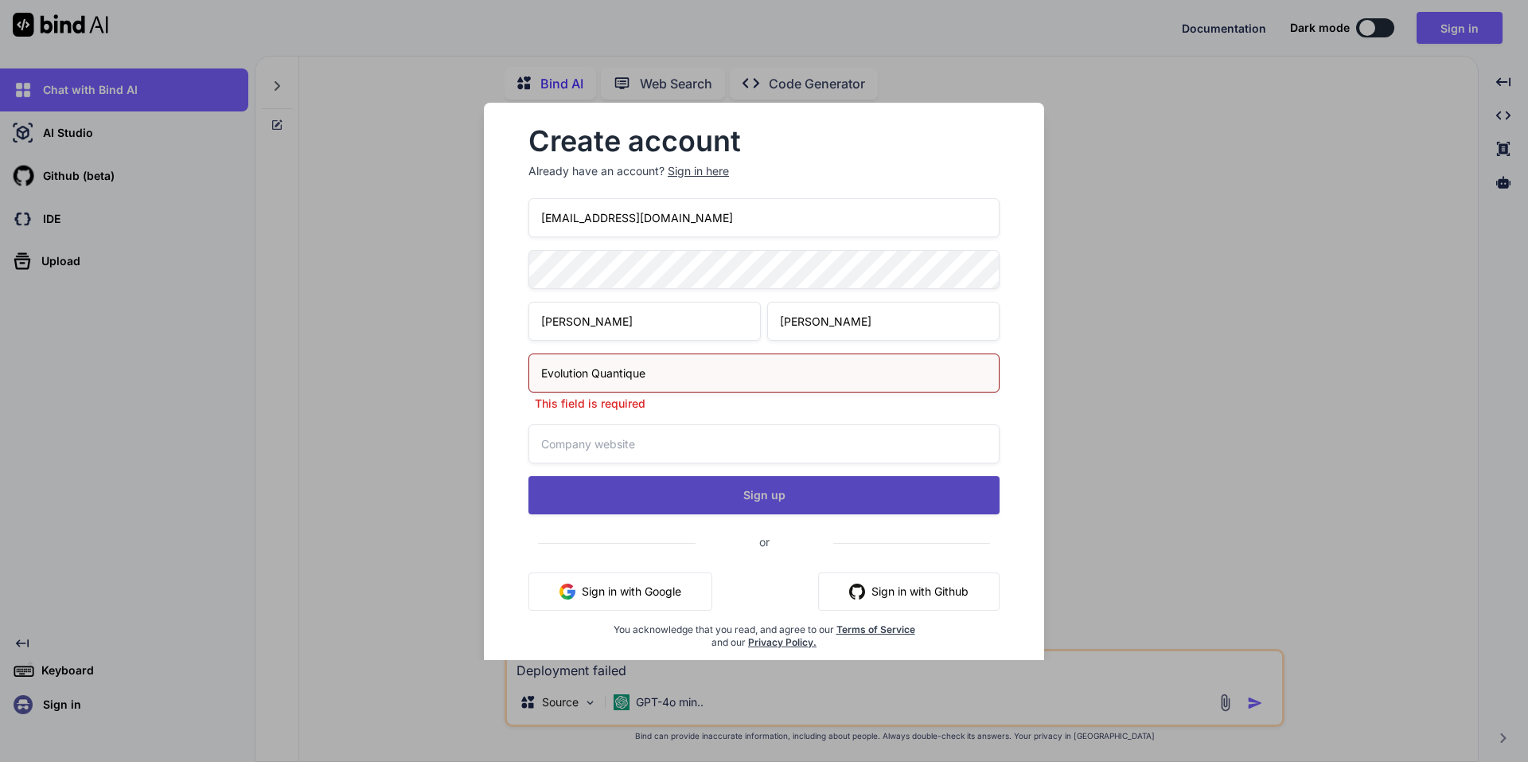
type input "Evolution Quantique"
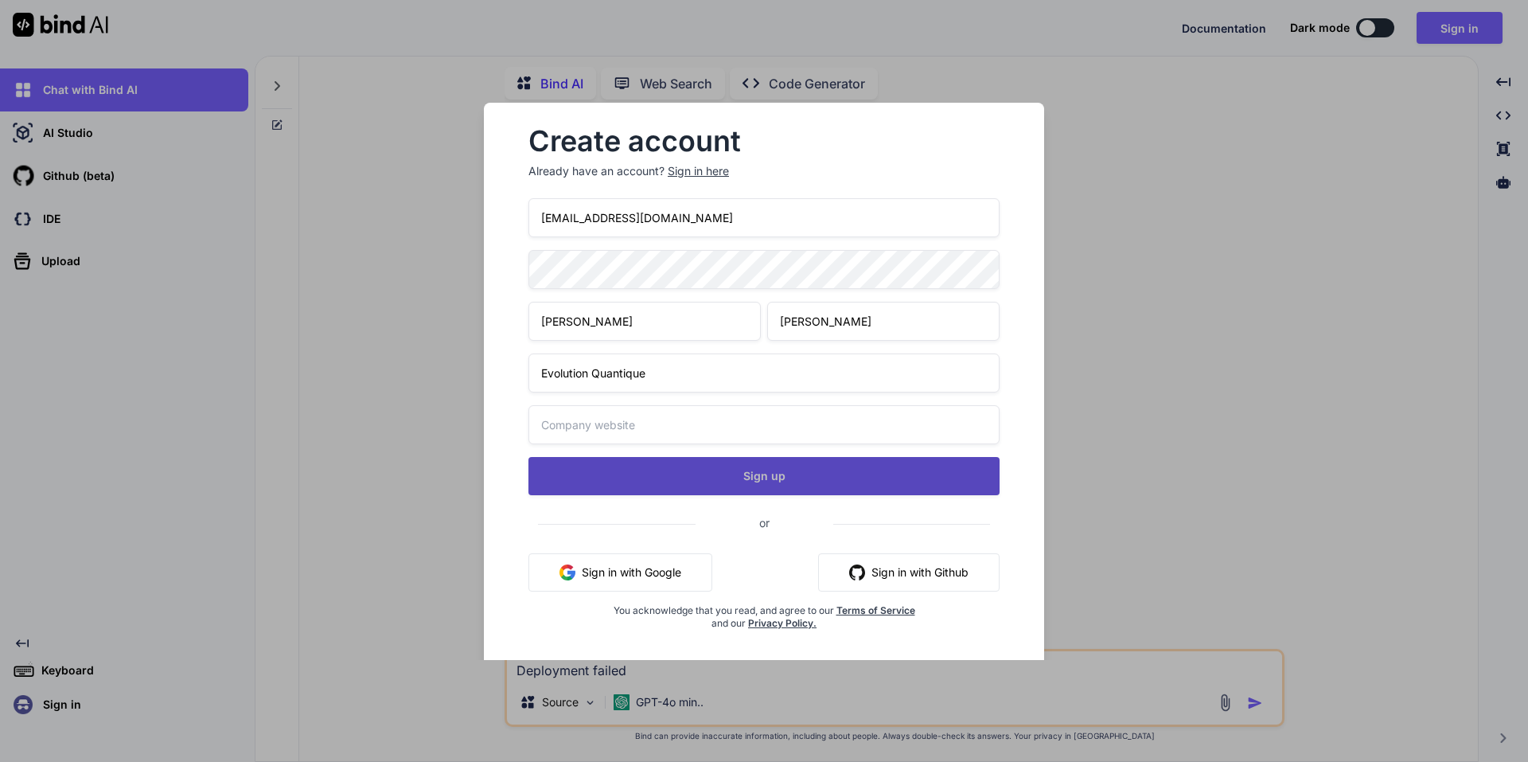
click at [853, 493] on button "Sign up" at bounding box center [763, 476] width 471 height 38
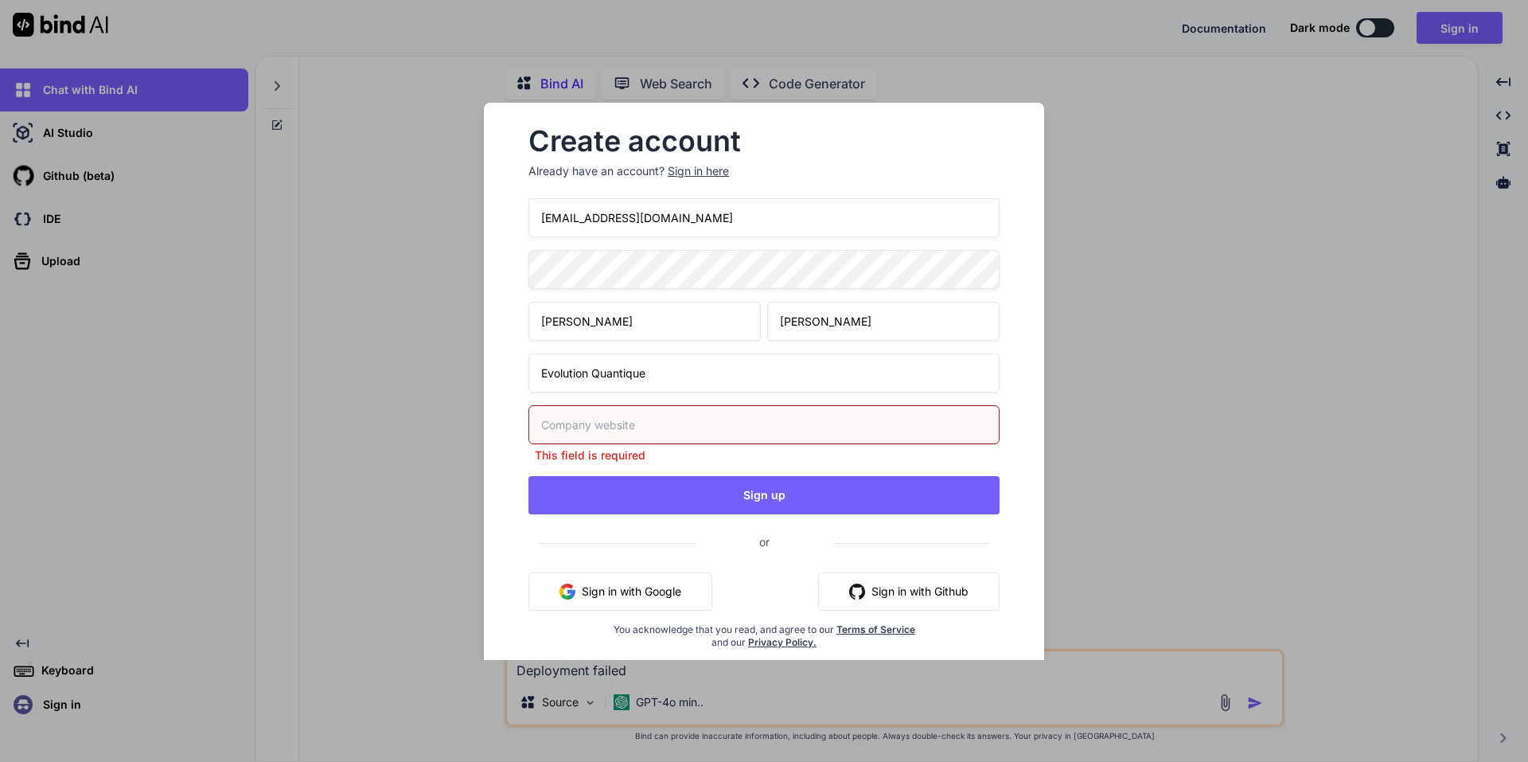
click at [653, 435] on input "text" at bounding box center [763, 424] width 471 height 39
type input "https://Evolutionquantique.com"
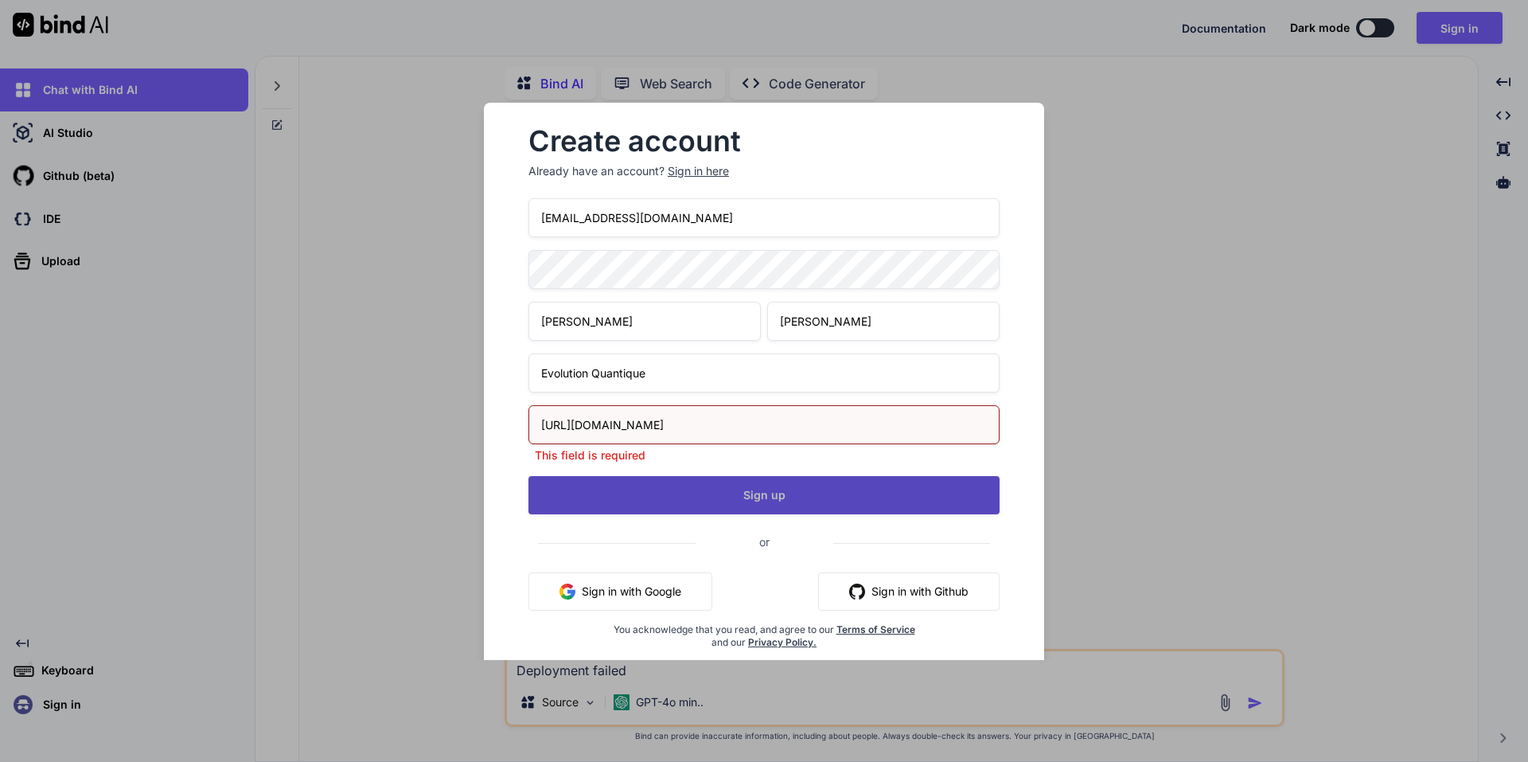
click at [688, 501] on div "info@santequantique.com Jean-Frédéric Loiseau Evolution Quantique https://Evolu…" at bounding box center [763, 442] width 471 height 489
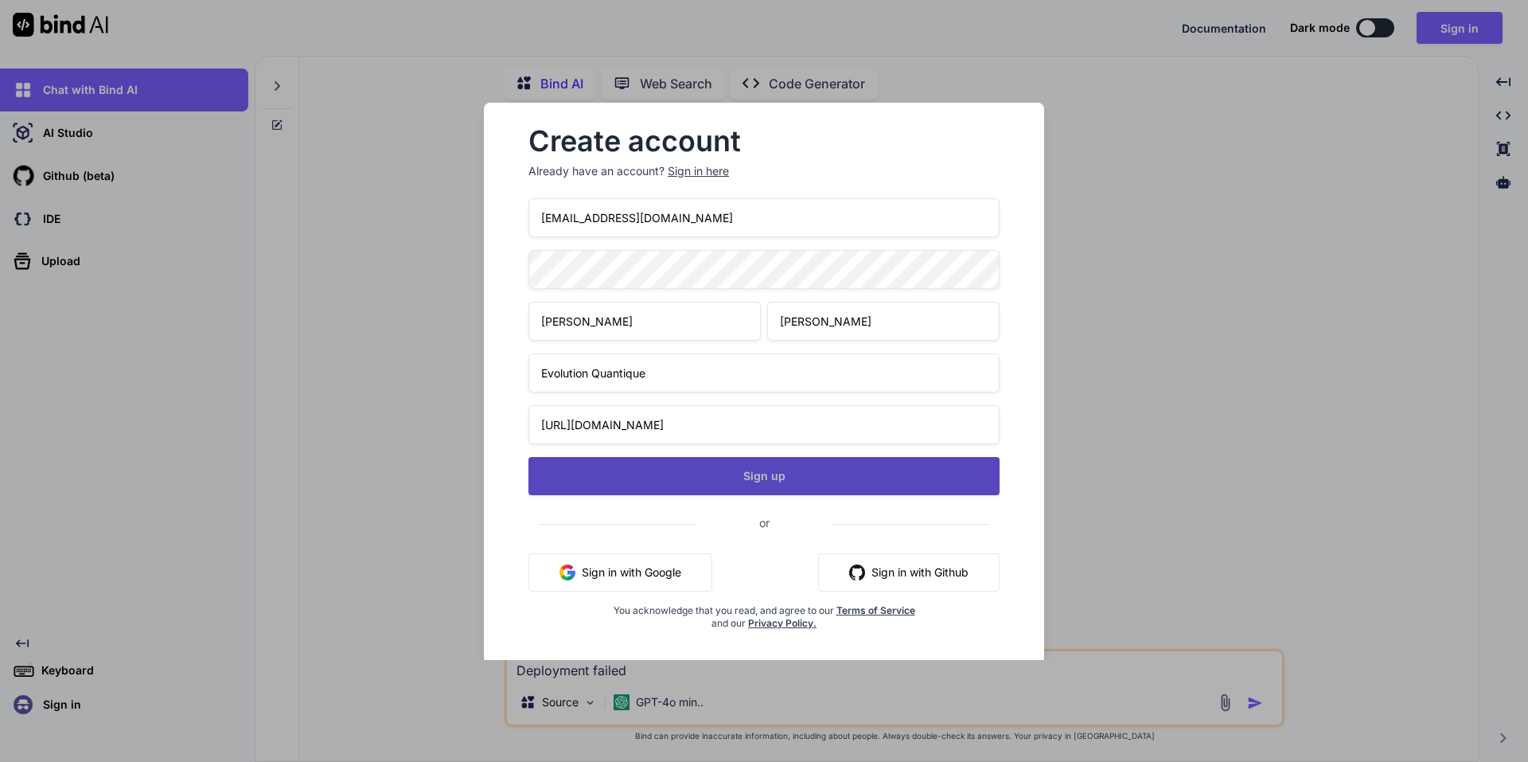
click at [807, 482] on button "Sign up" at bounding box center [763, 476] width 471 height 38
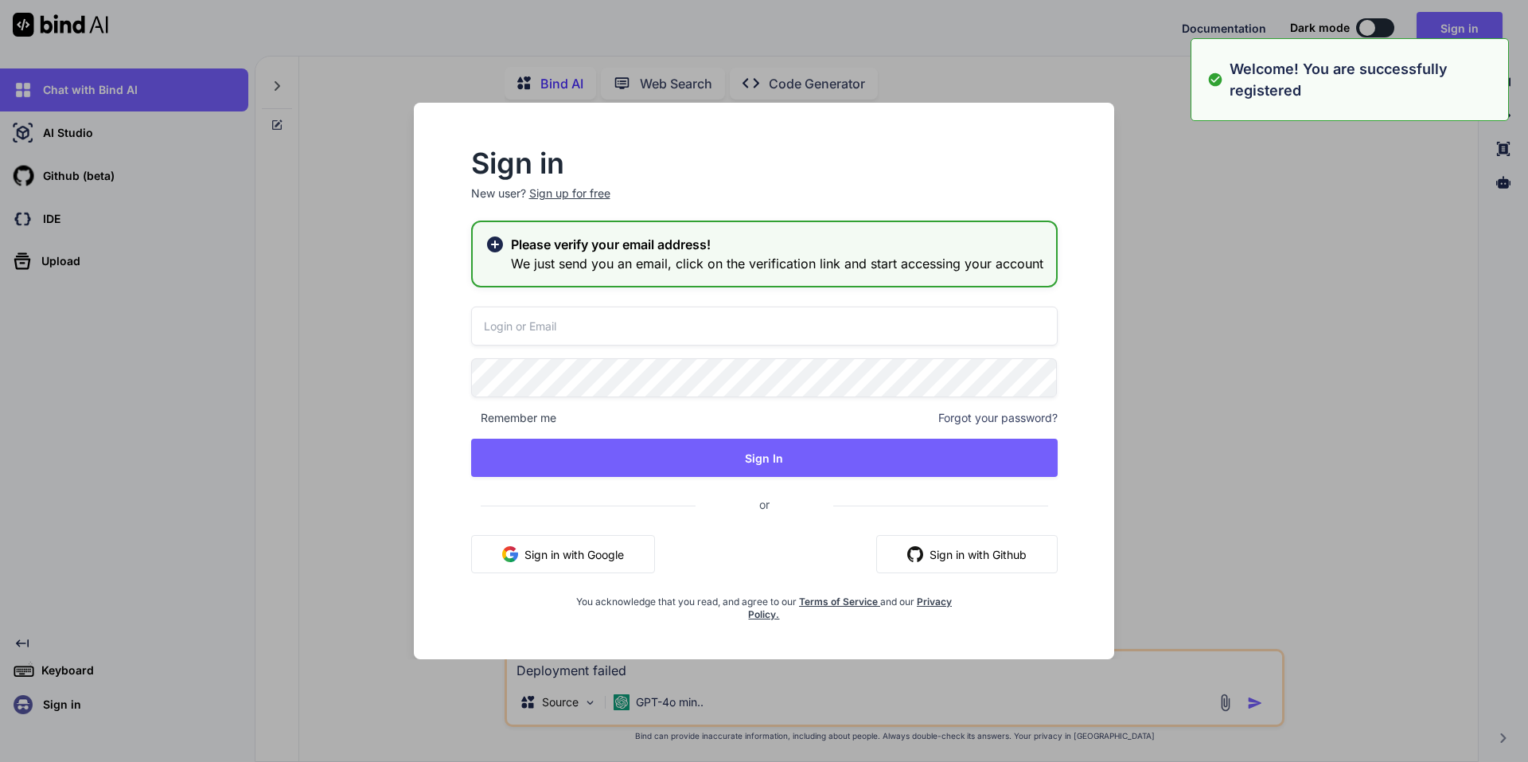
type input "[EMAIL_ADDRESS][DOMAIN_NAME]"
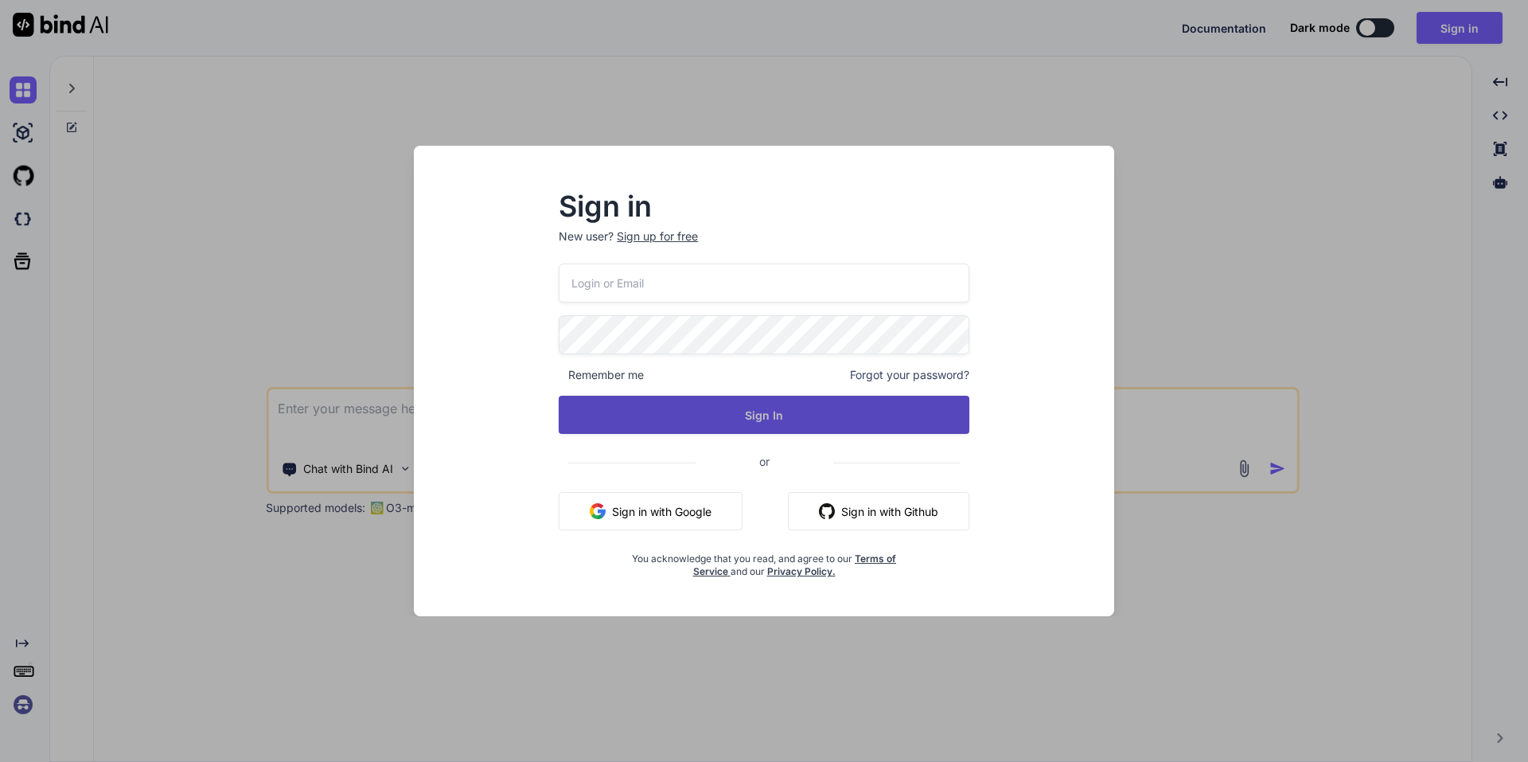
type input "[EMAIL_ADDRESS][DOMAIN_NAME]"
click at [738, 414] on button "Sign In" at bounding box center [764, 415] width 411 height 38
click at [799, 418] on button "Sign In" at bounding box center [764, 415] width 411 height 38
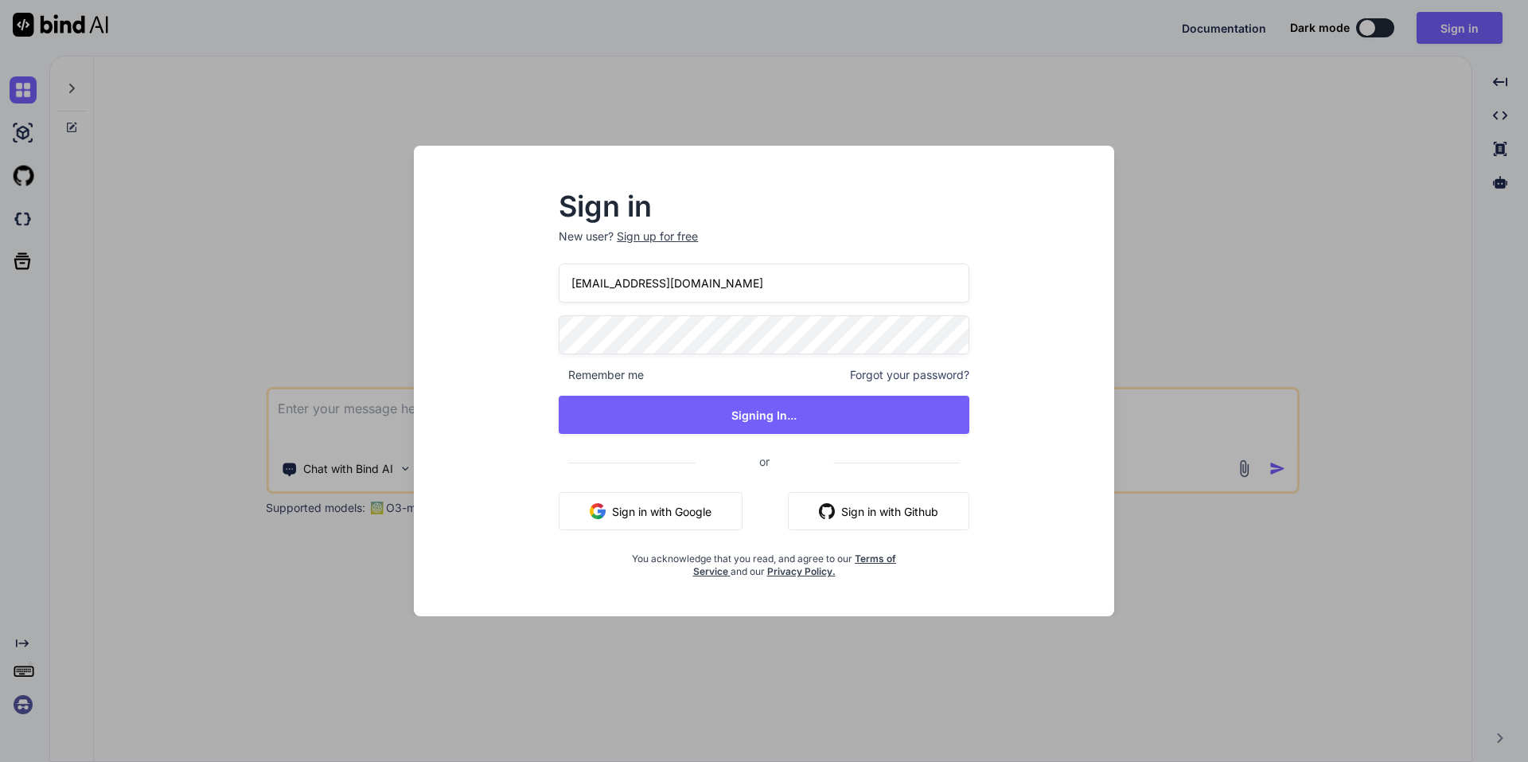
type textarea "x"
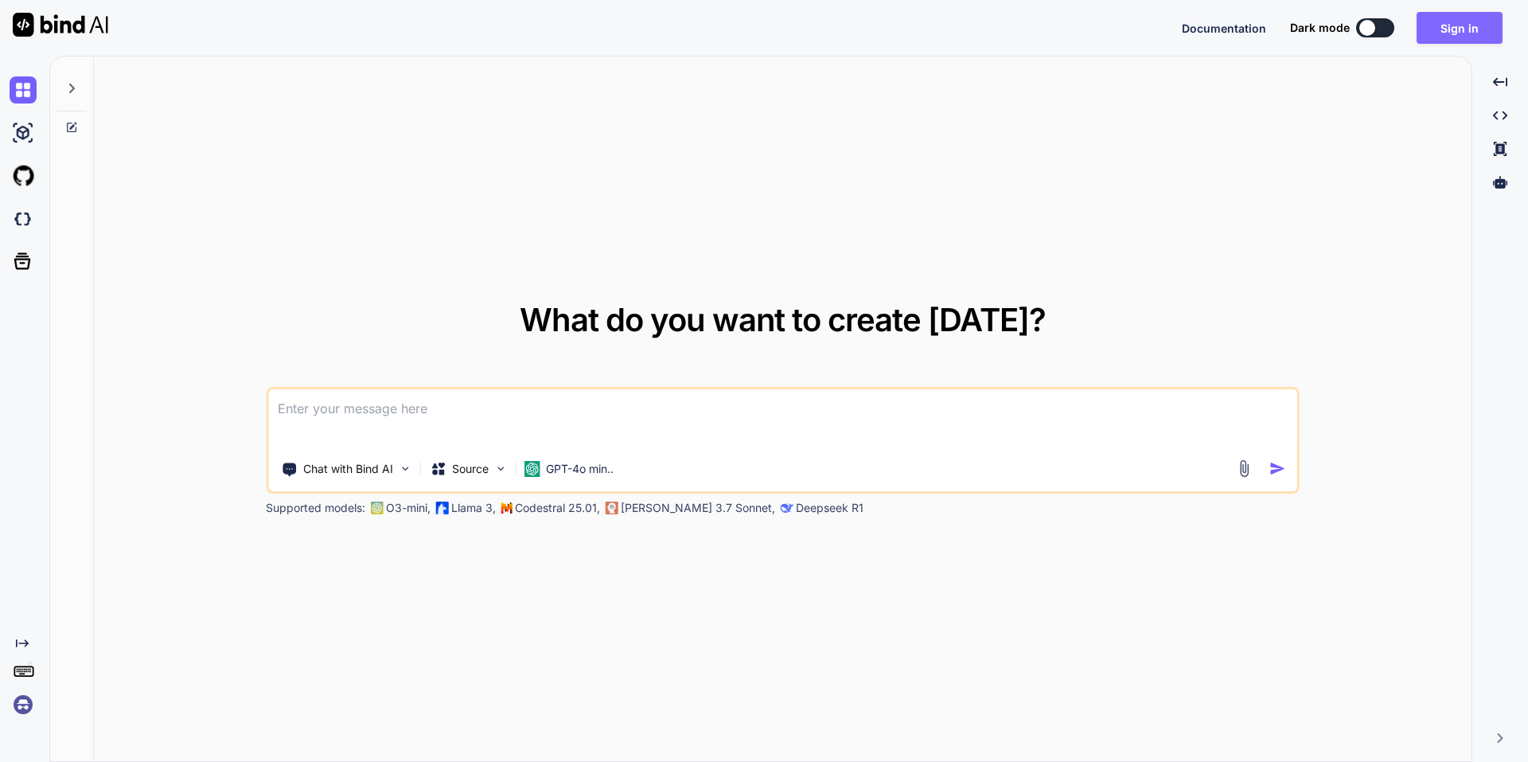
click at [1453, 31] on button "Sign in" at bounding box center [1460, 28] width 86 height 32
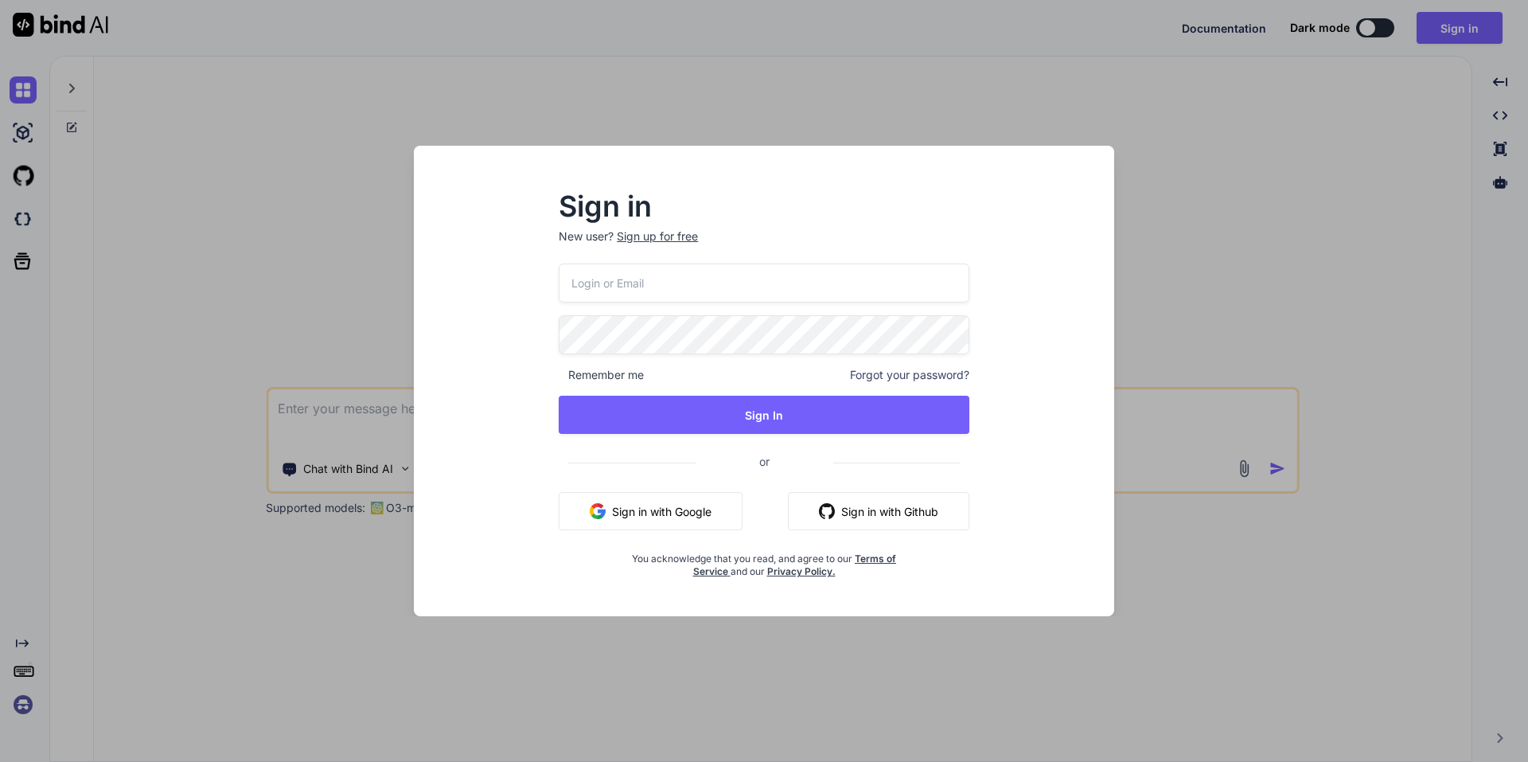
type input "[EMAIL_ADDRESS][DOMAIN_NAME]"
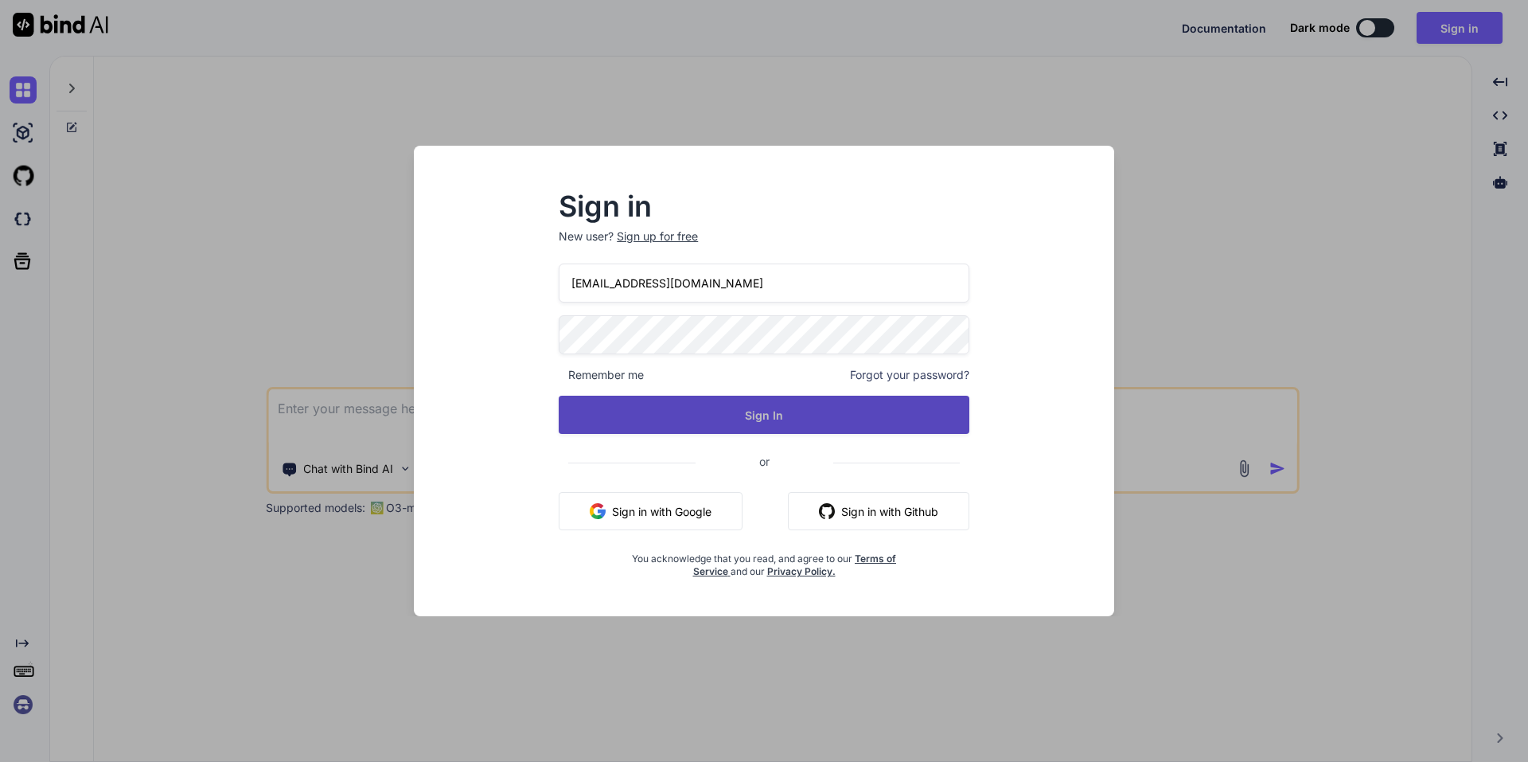
click at [736, 415] on button "Sign In" at bounding box center [764, 415] width 411 height 38
click at [794, 415] on button "Sign In" at bounding box center [764, 415] width 411 height 38
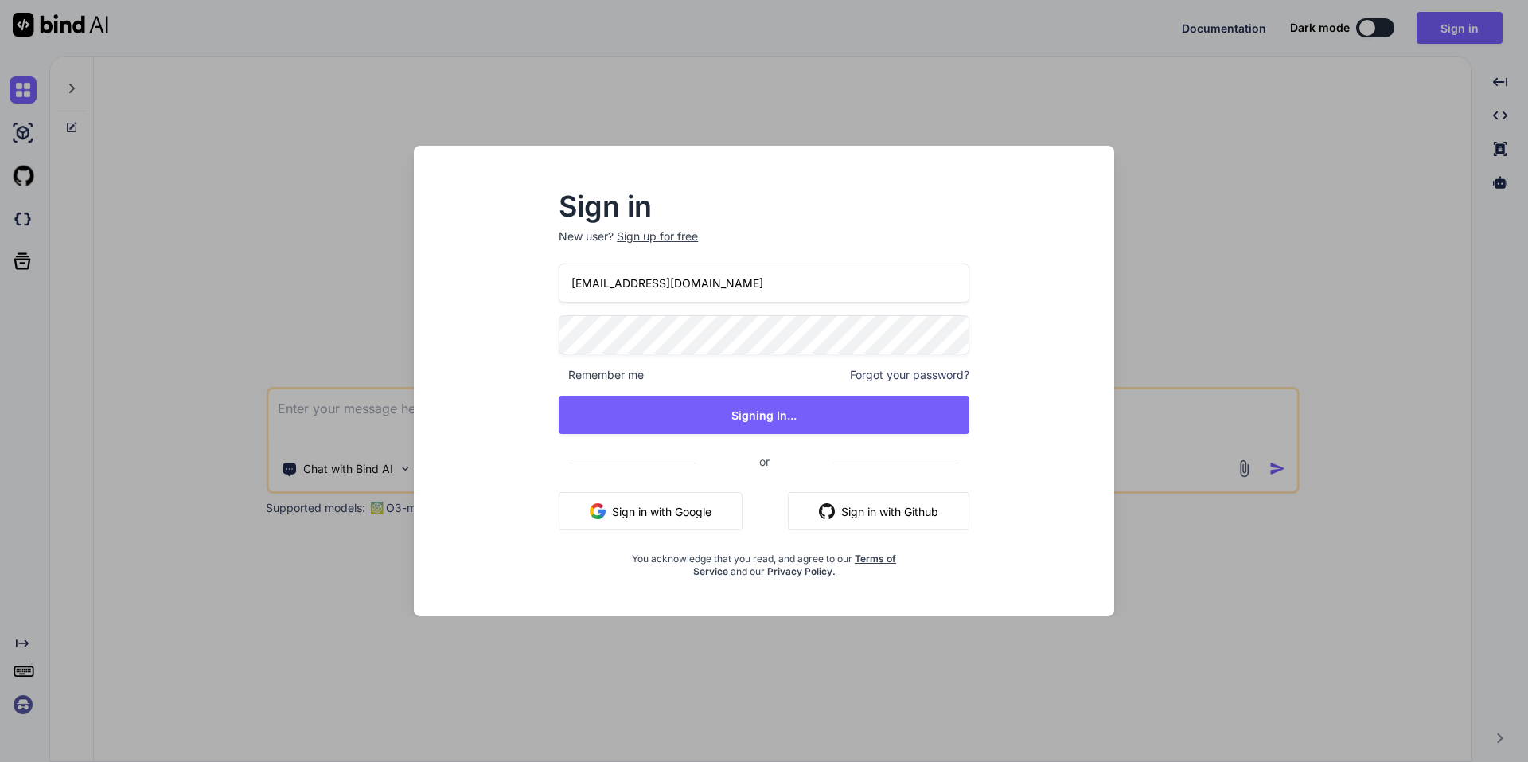
type textarea "x"
